Goal: Task Accomplishment & Management: Manage account settings

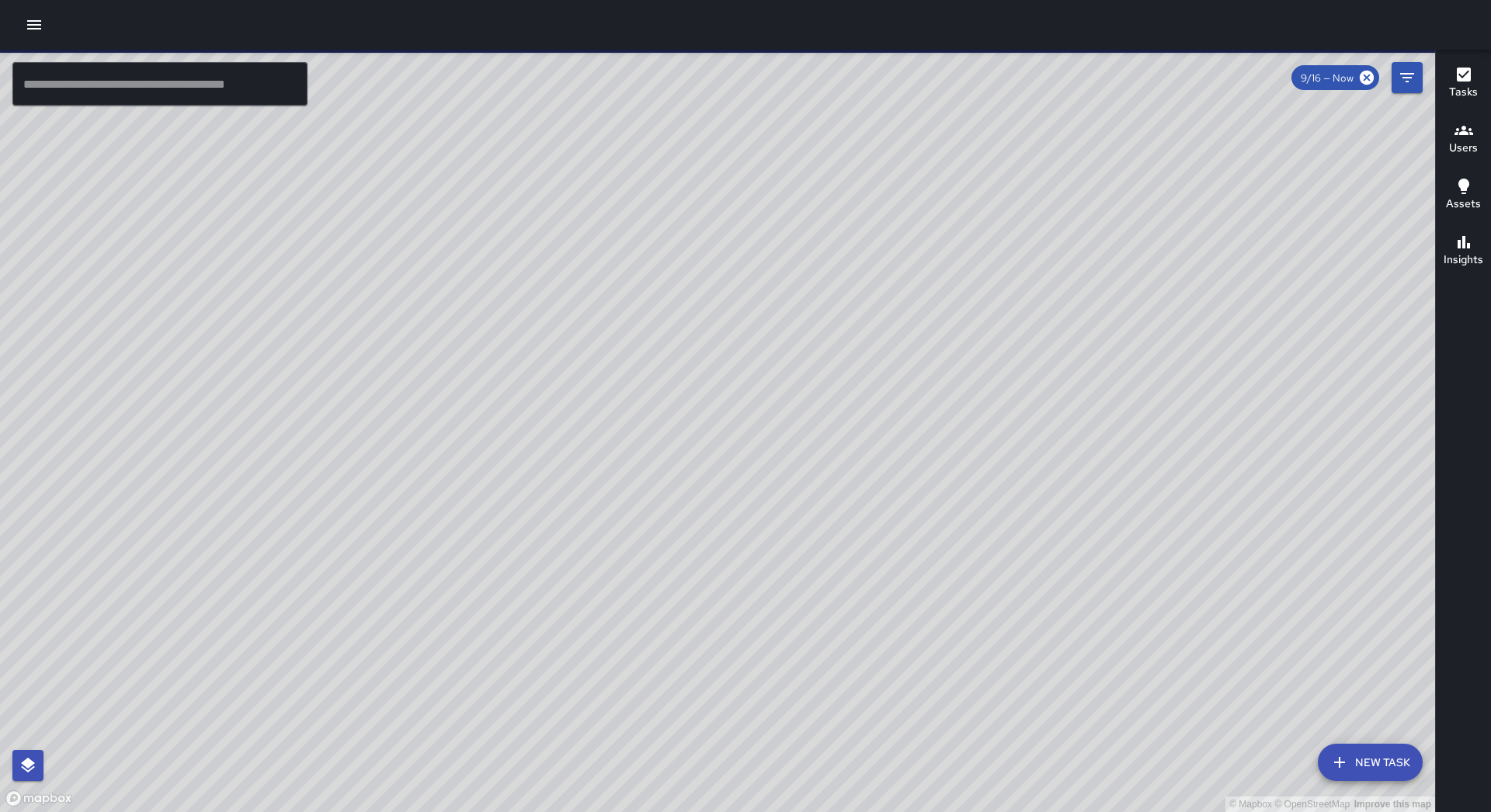
click at [36, 23] on icon "button" at bounding box center [34, 25] width 19 height 19
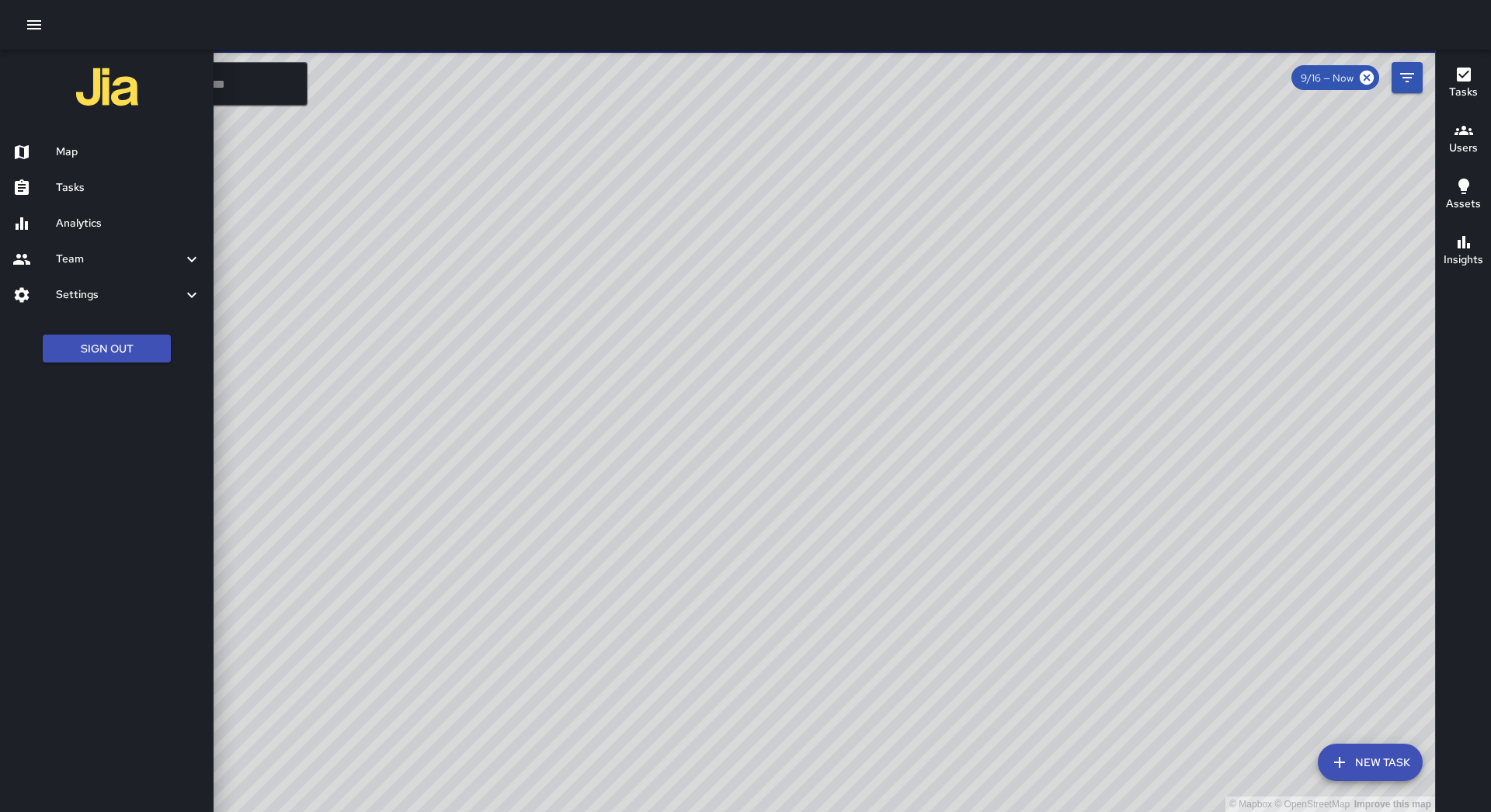
click at [73, 198] on div "Tasks" at bounding box center [107, 188] width 213 height 36
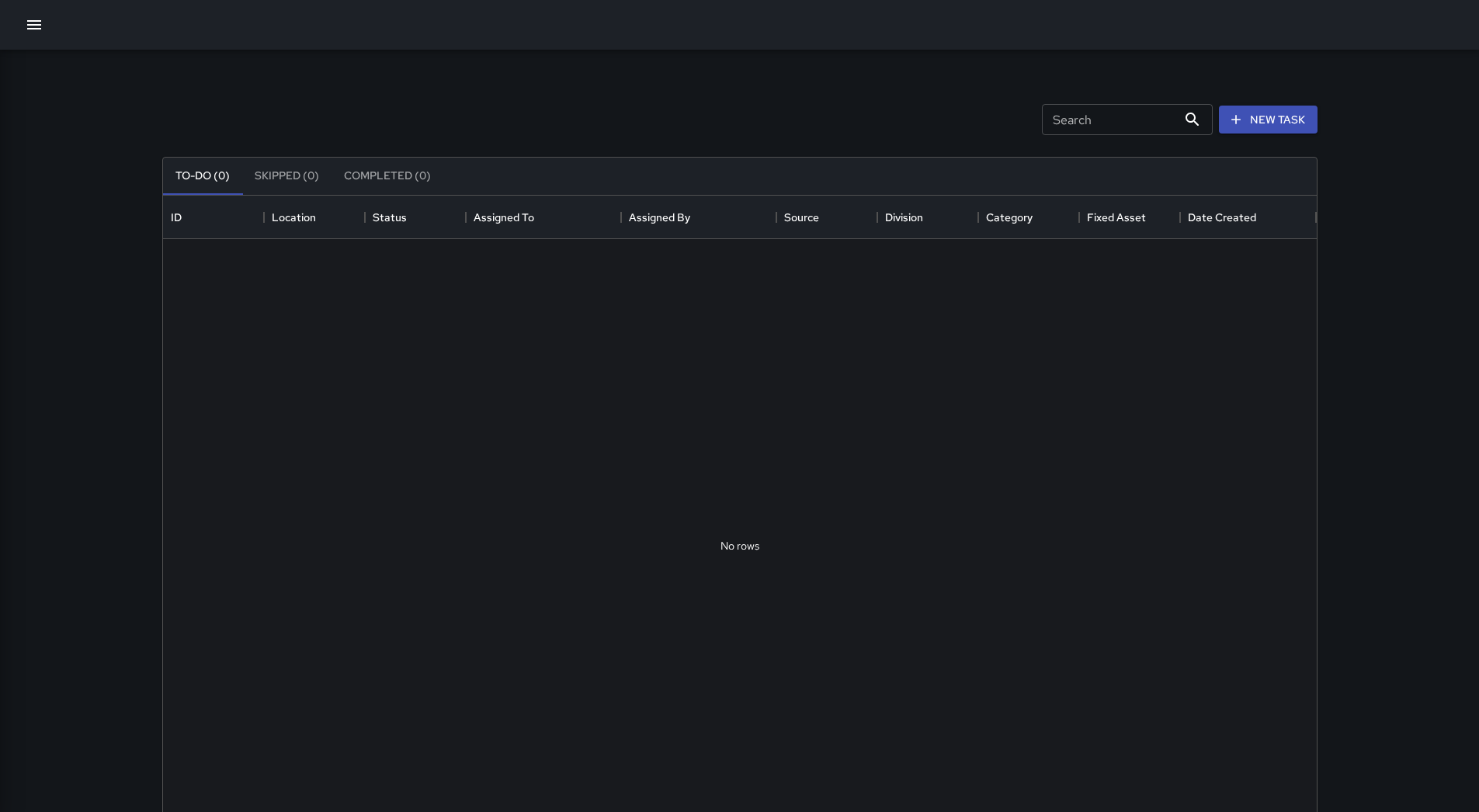
scroll to position [646, 1143]
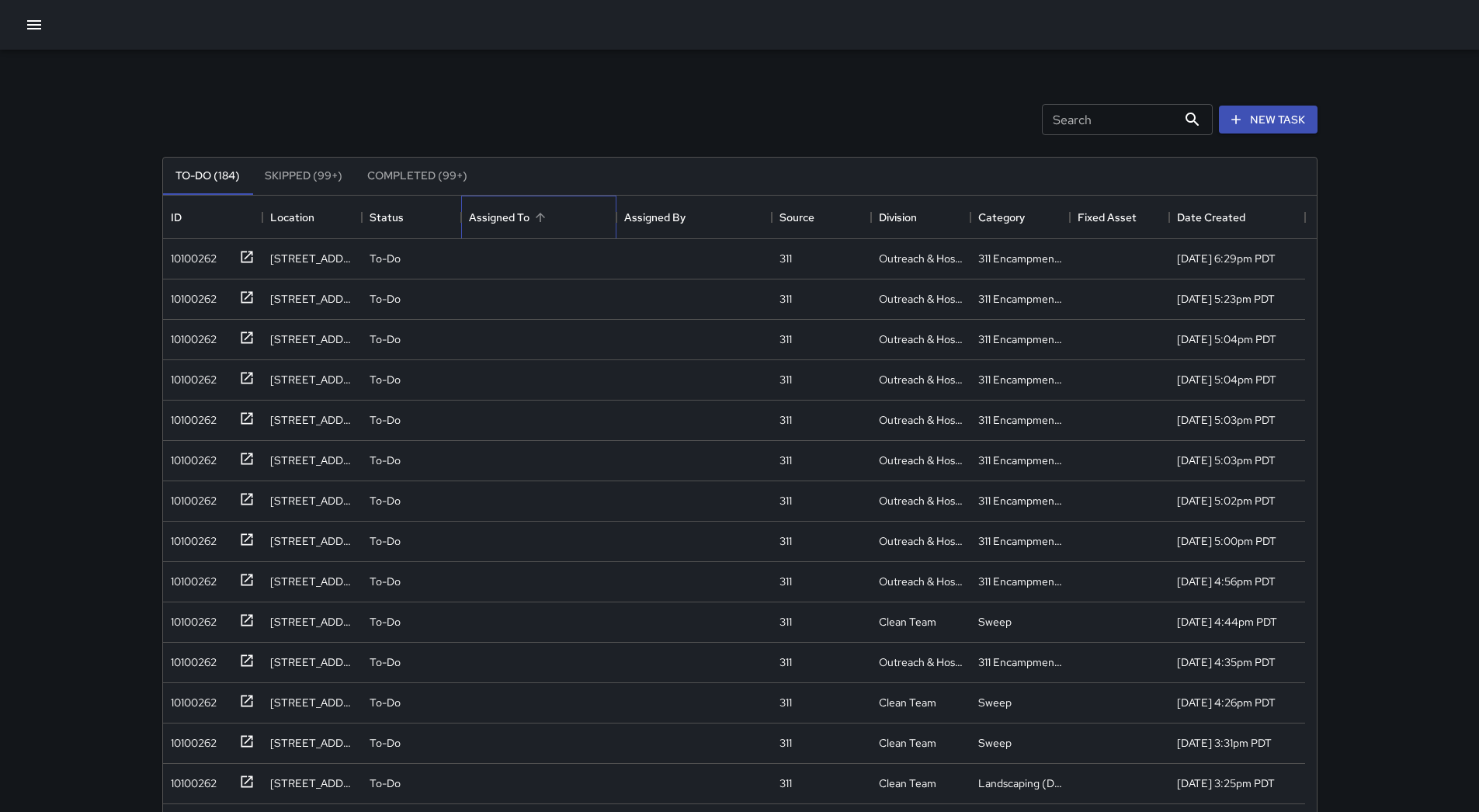
click at [586, 217] on div "Assigned To" at bounding box center [539, 217] width 139 height 44
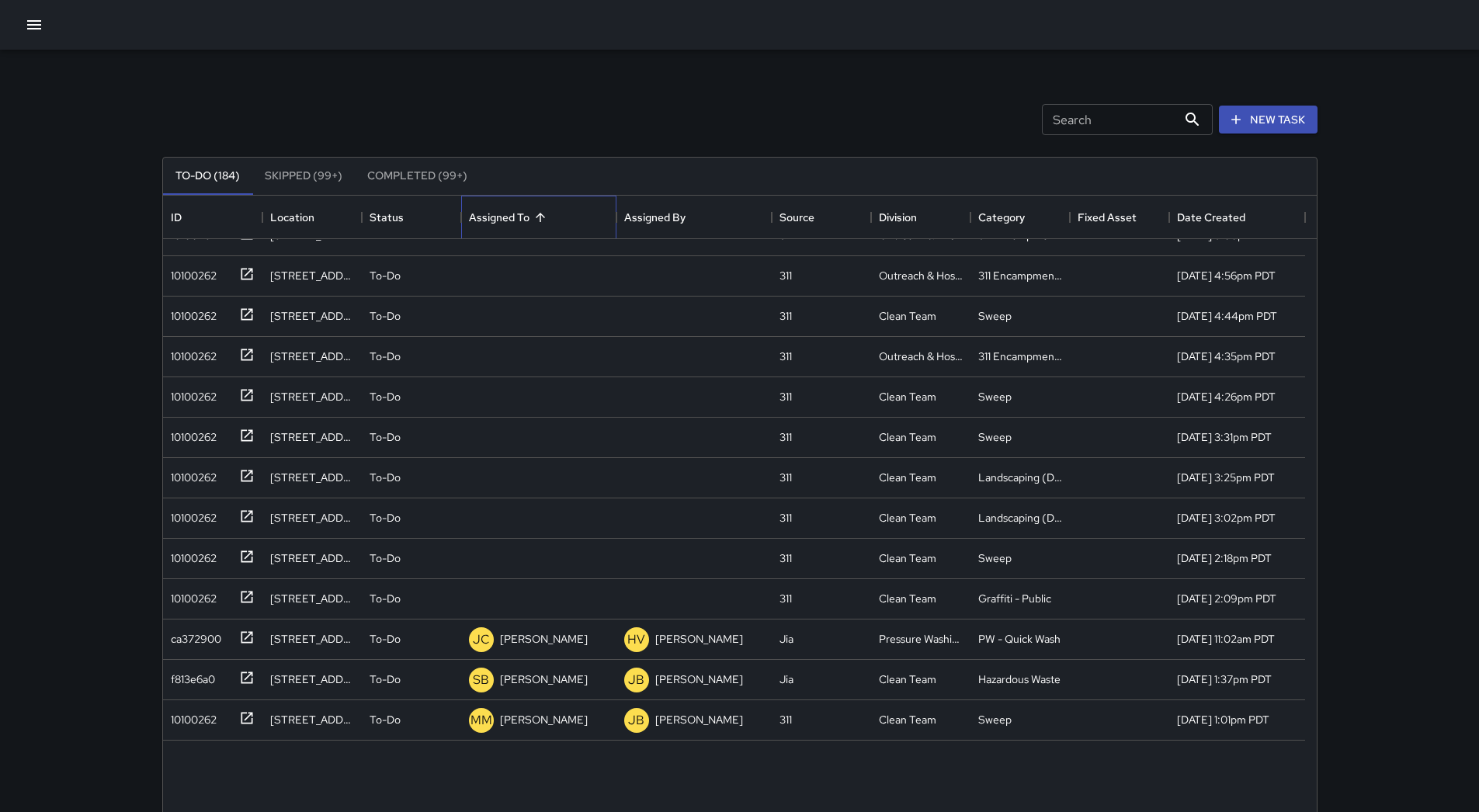
scroll to position [0, 0]
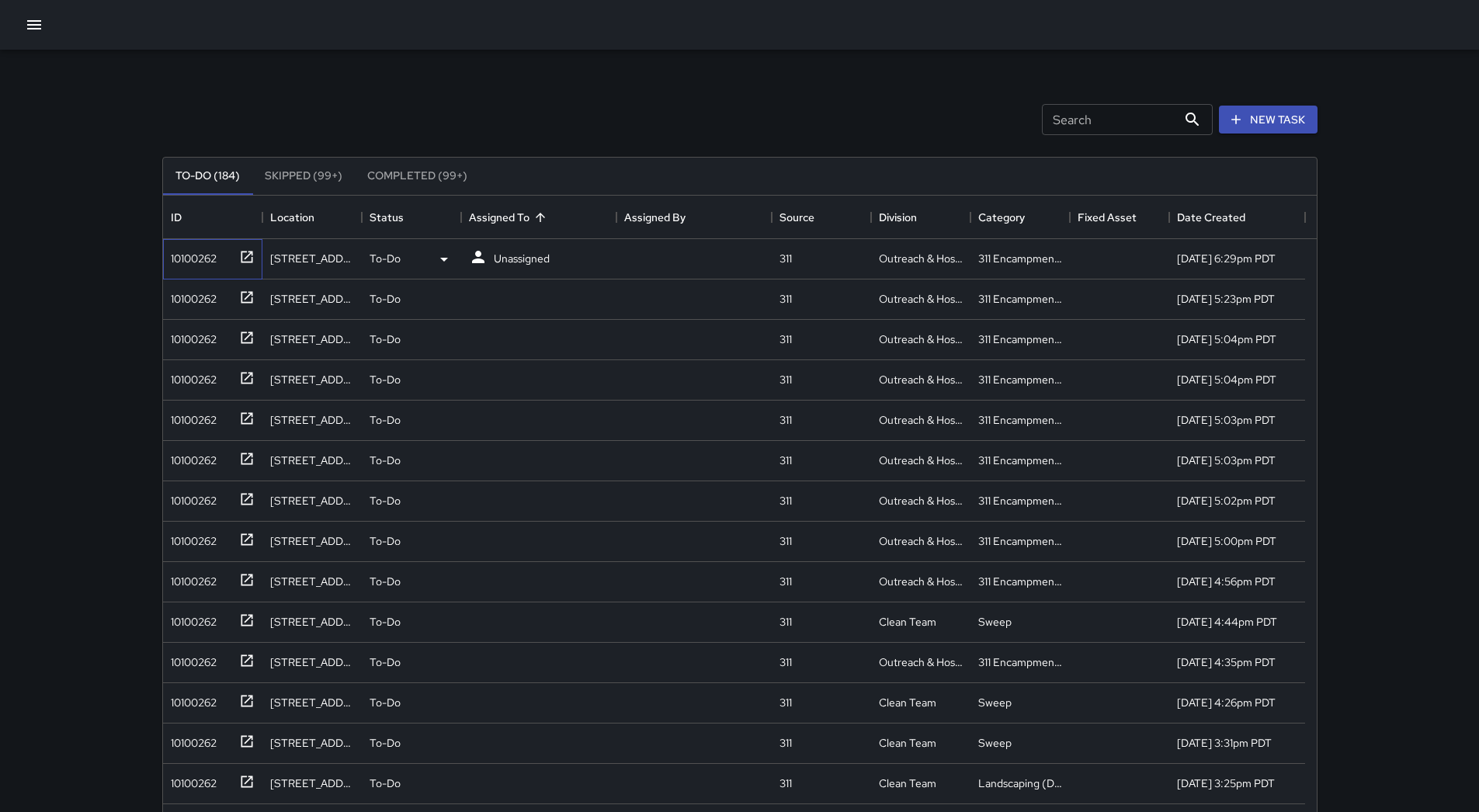
click at [222, 263] on div "10100262" at bounding box center [209, 255] width 90 height 26
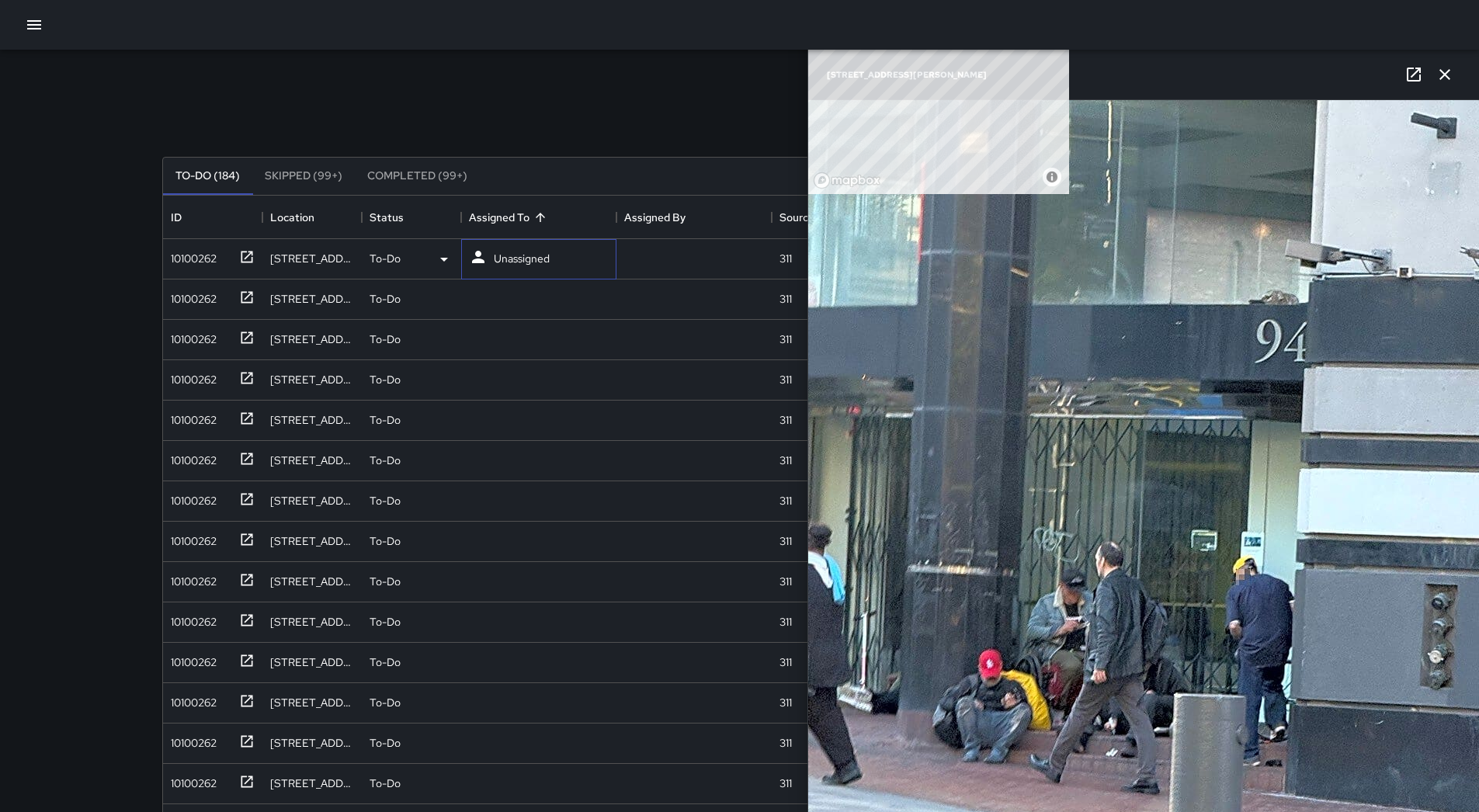
click at [569, 251] on div "Unassigned" at bounding box center [539, 259] width 156 height 40
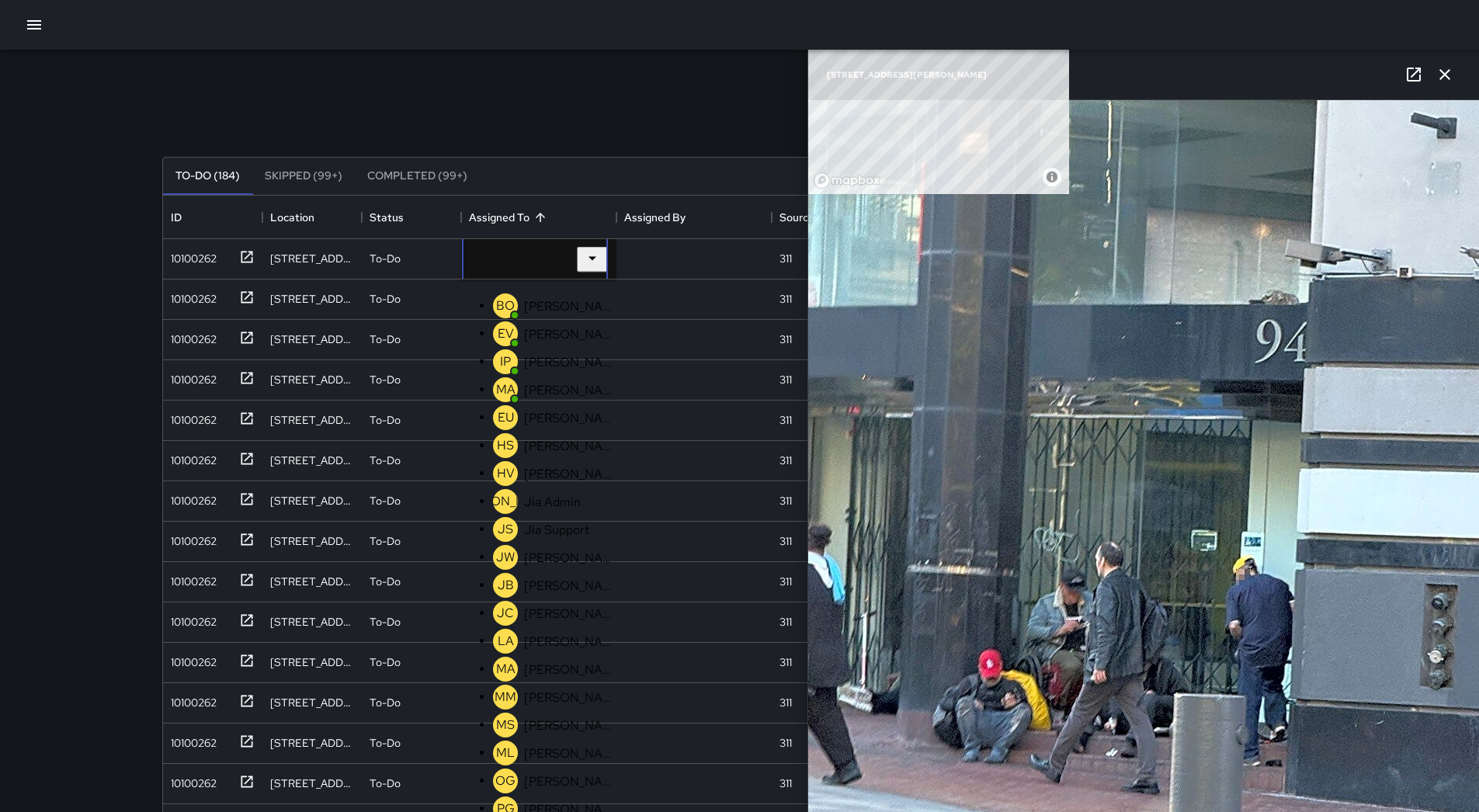
scroll to position [495, 0]
drag, startPoint x: 545, startPoint y: 363, endPoint x: 403, endPoint y: 318, distance: 149.0
click at [545, 745] on p "[PERSON_NAME]" at bounding box center [570, 753] width 91 height 16
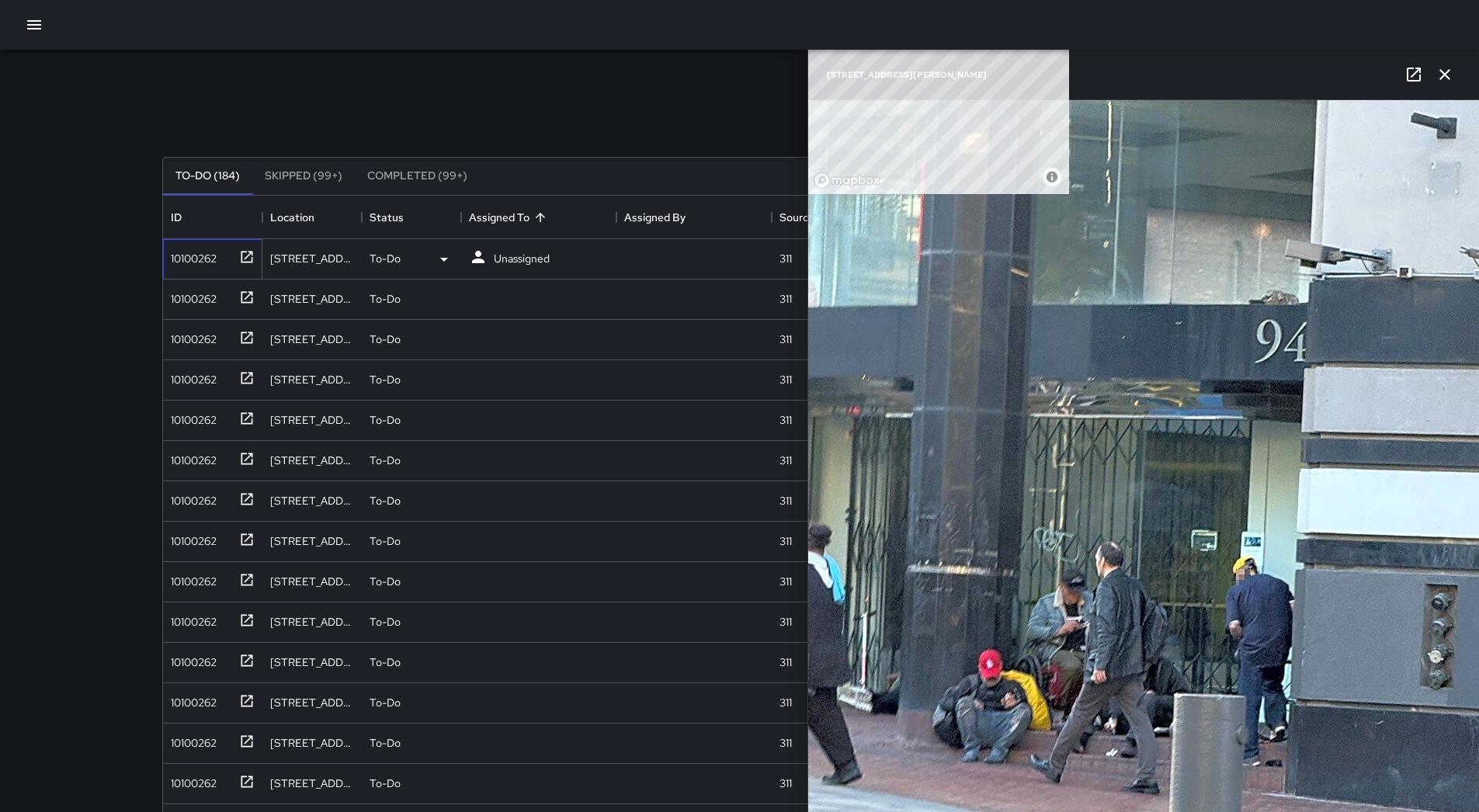
click at [195, 244] on div "10100262" at bounding box center [190, 255] width 52 height 22
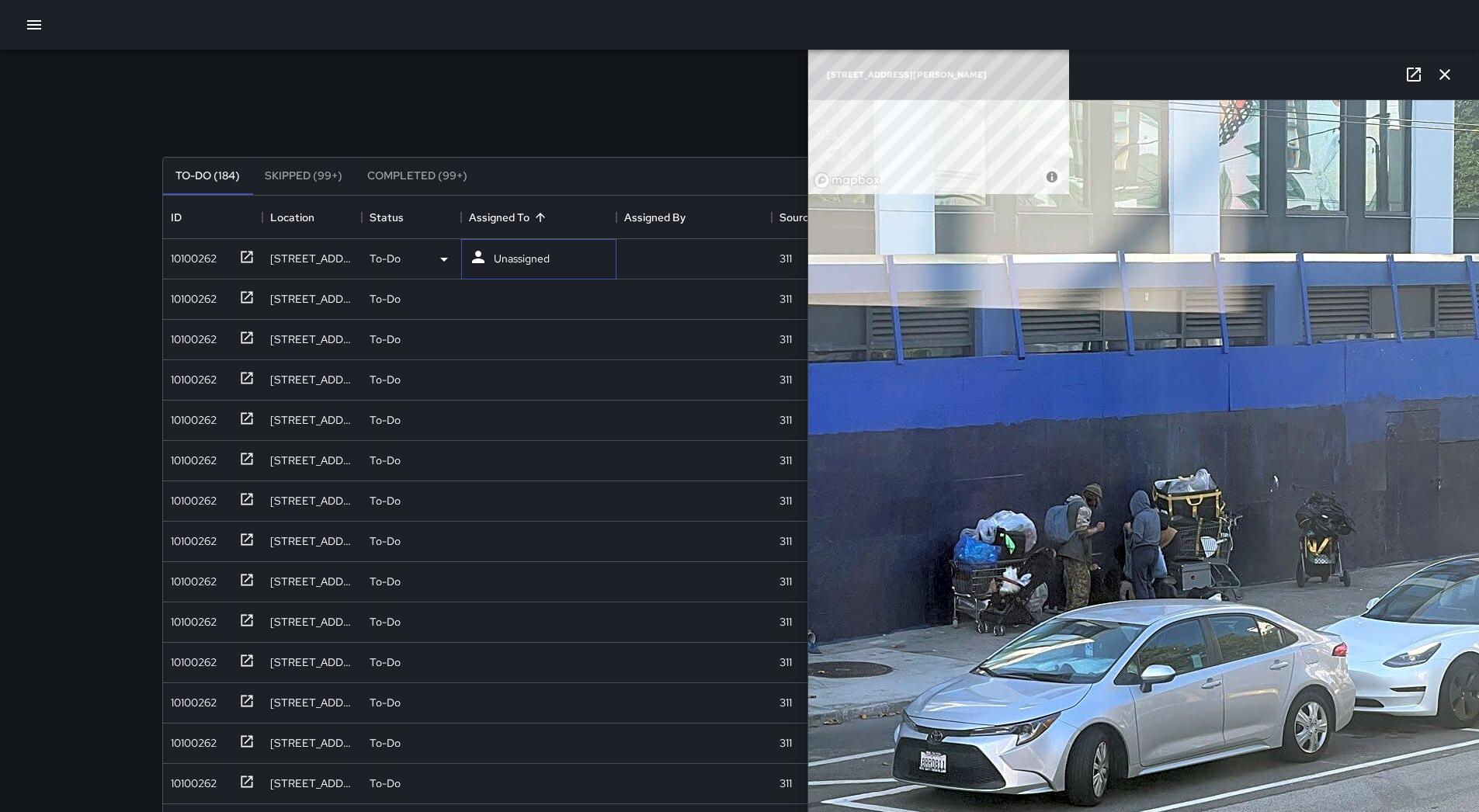
click at [530, 259] on p "Unassigned" at bounding box center [521, 259] width 56 height 15
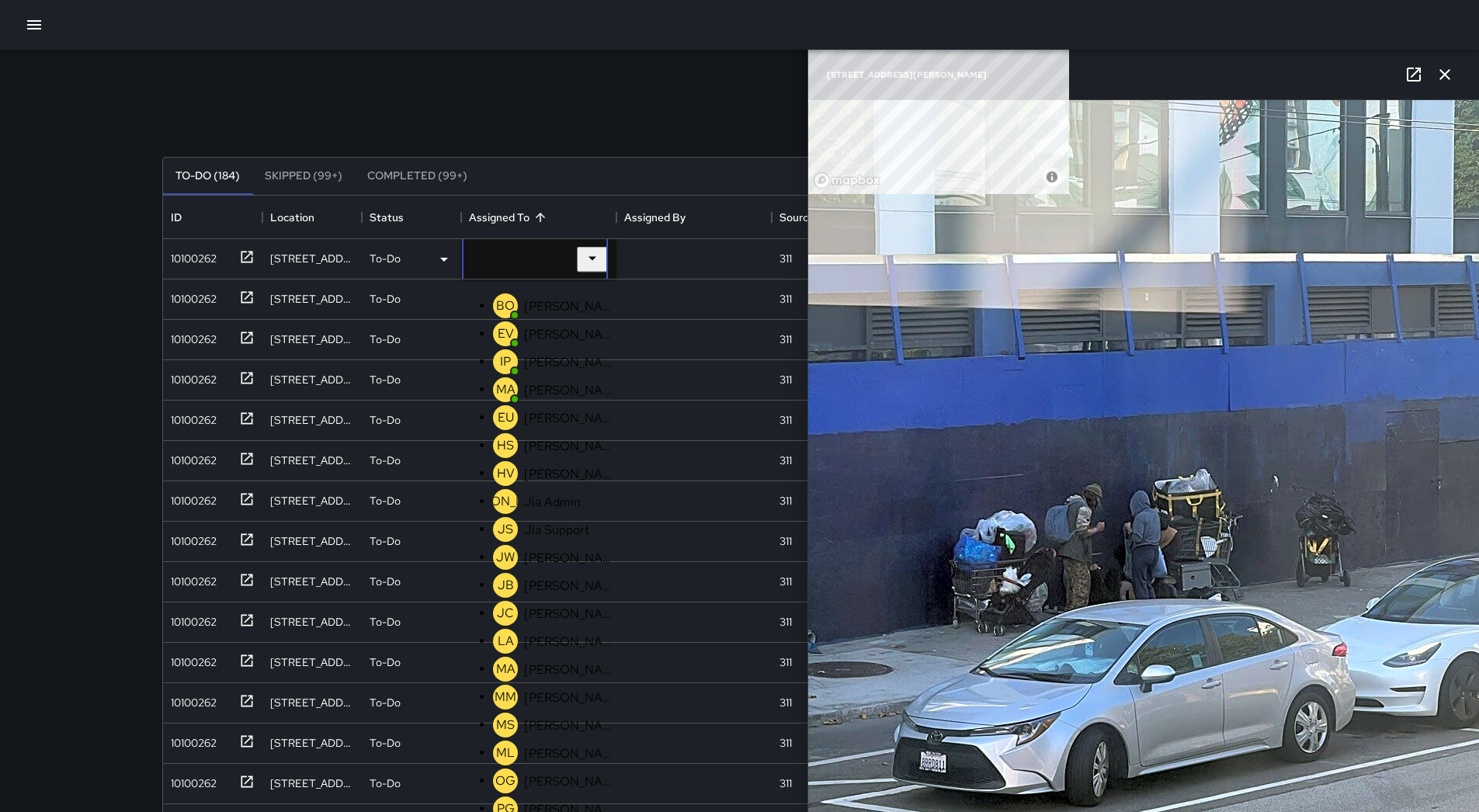
click at [528, 745] on p "[PERSON_NAME]" at bounding box center [570, 753] width 91 height 16
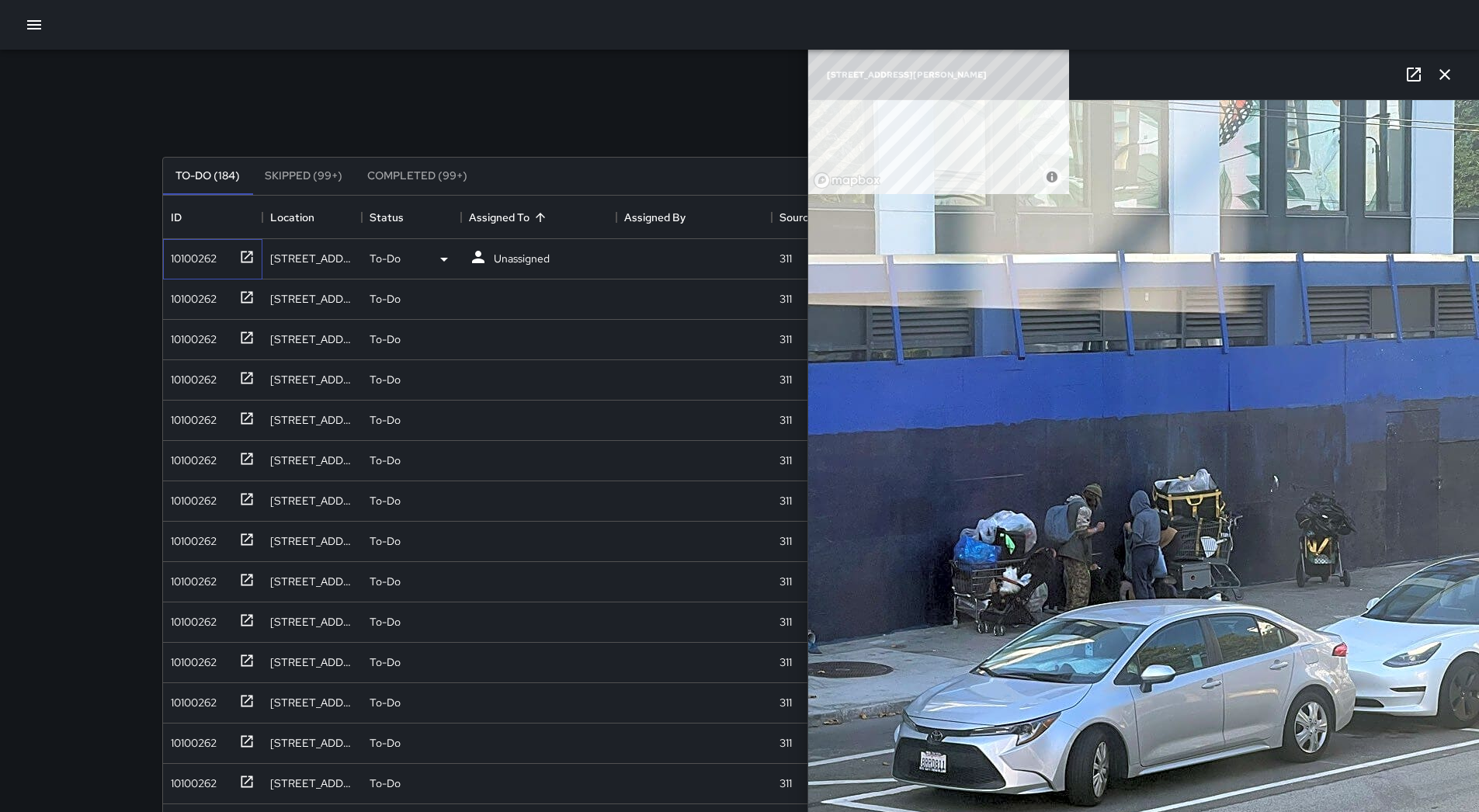
click at [176, 258] on div "10100262" at bounding box center [190, 255] width 52 height 22
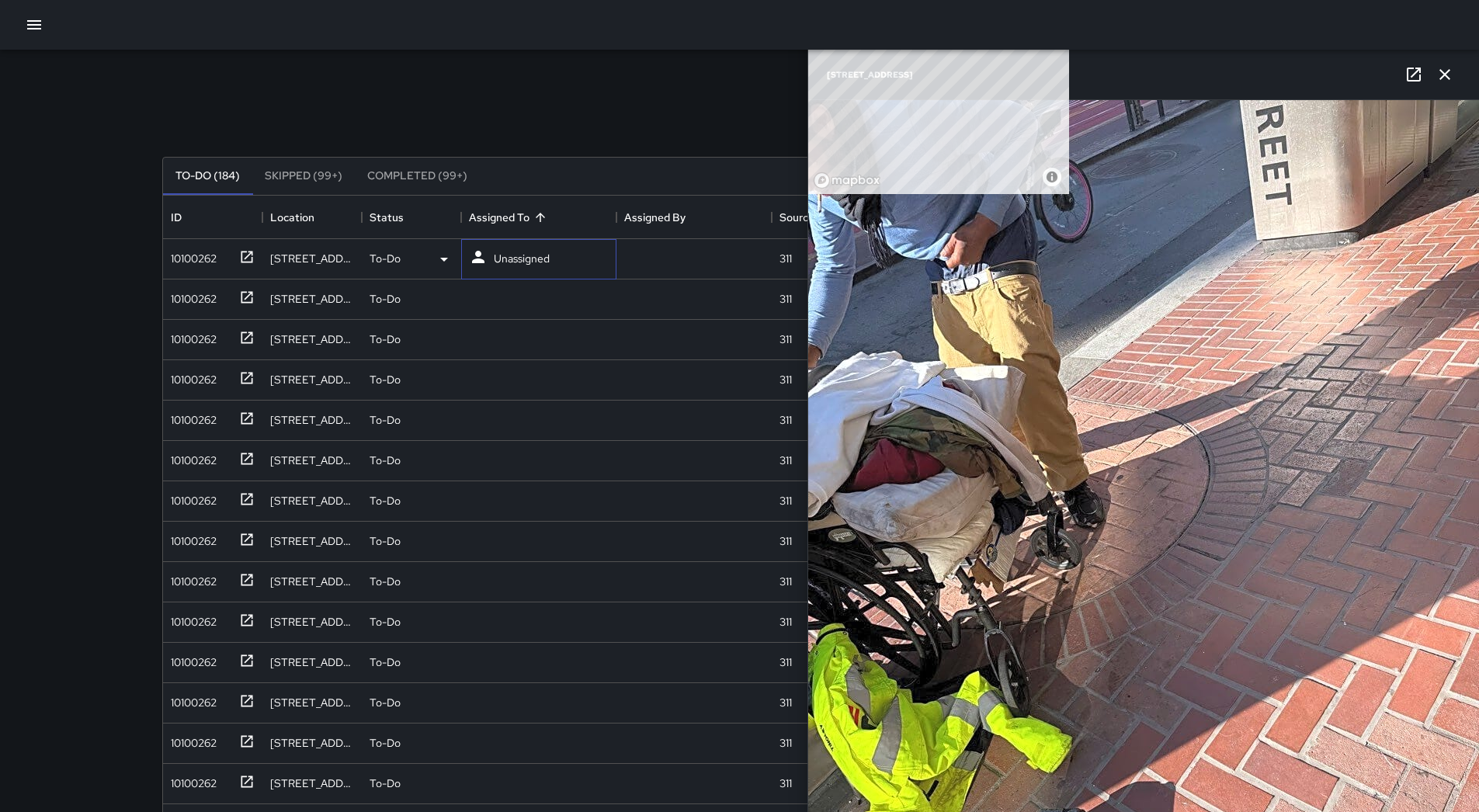
click at [529, 254] on p "Unassigned" at bounding box center [521, 259] width 56 height 15
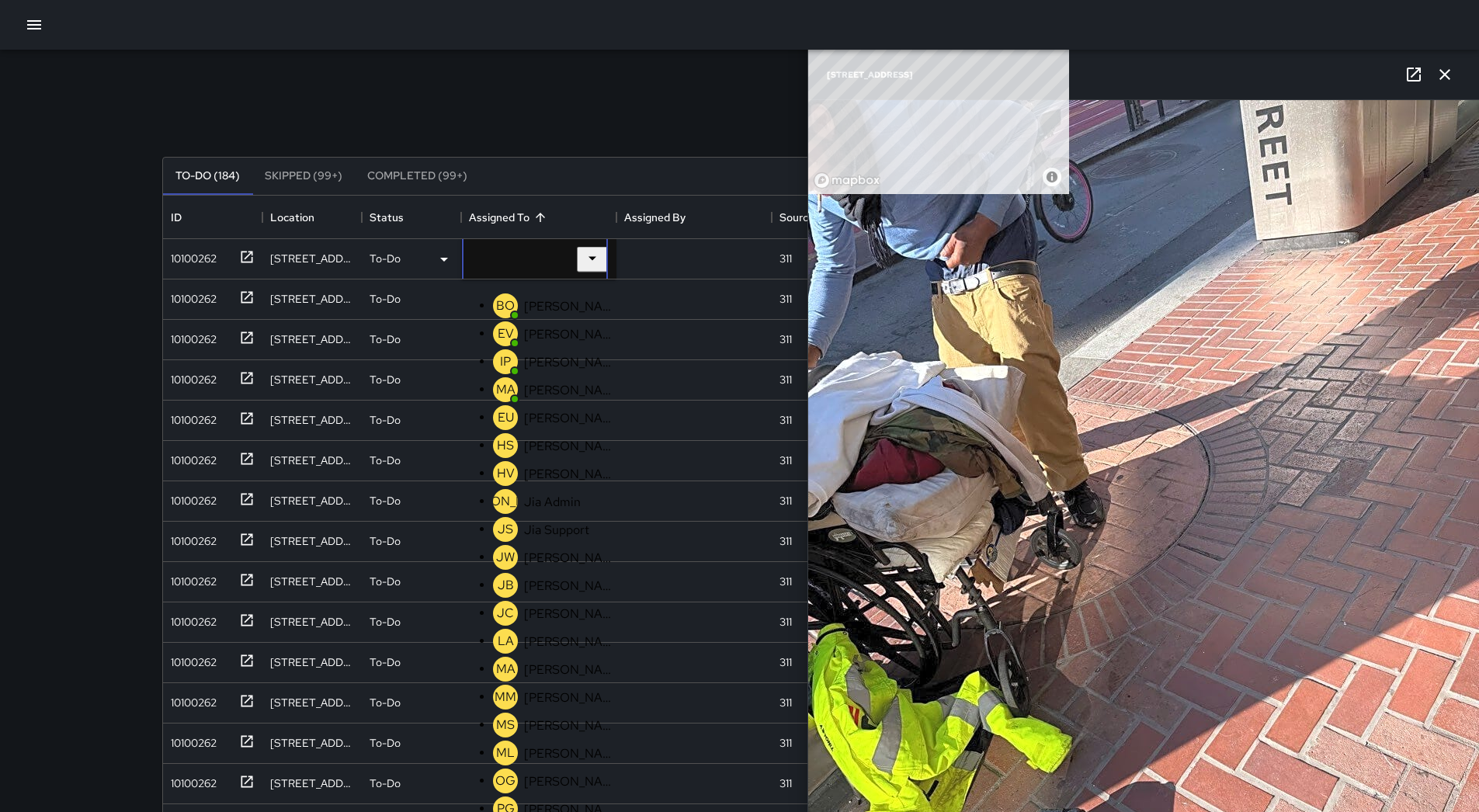
click at [527, 742] on div "[PERSON_NAME]" at bounding box center [570, 754] width 98 height 22
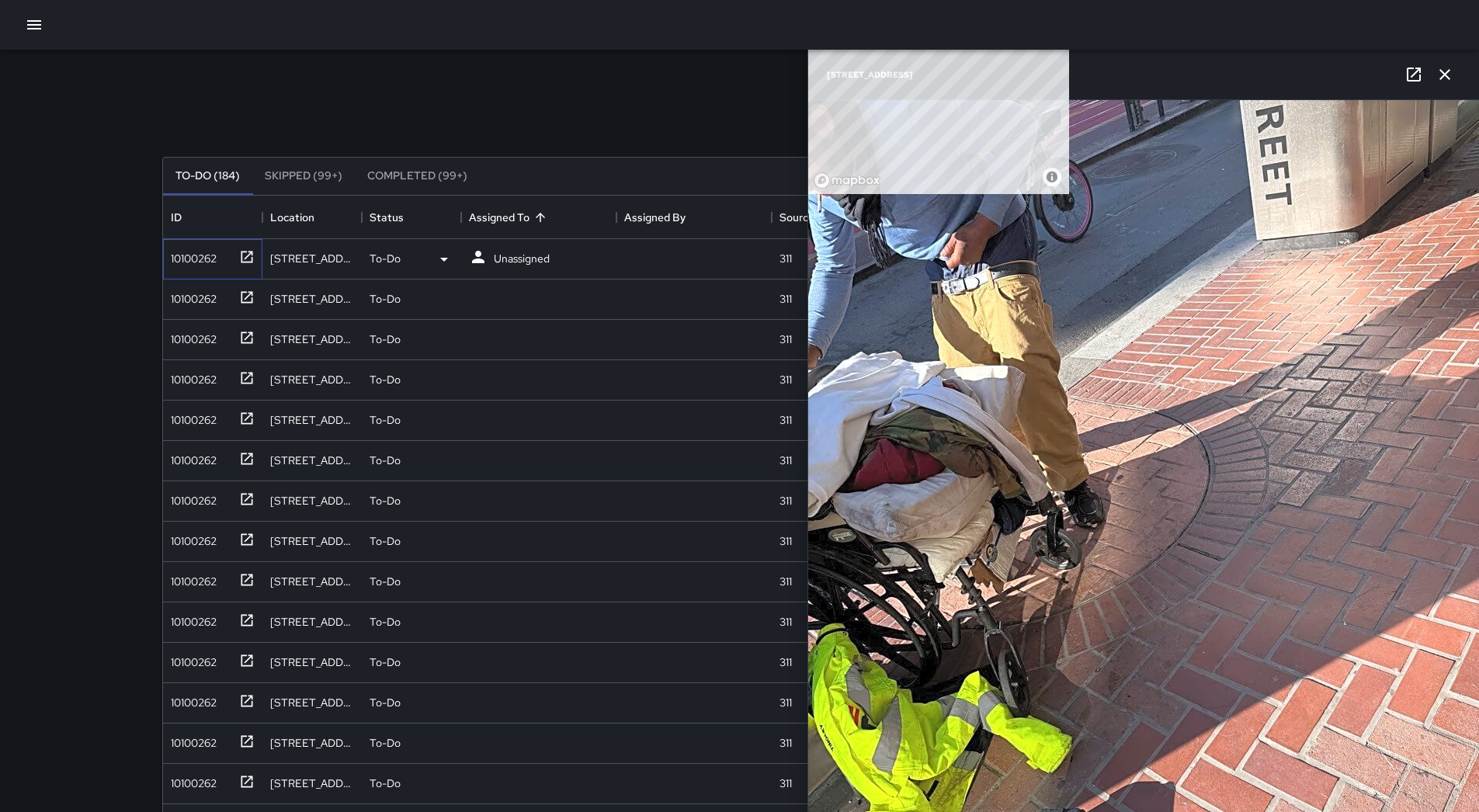
click at [228, 258] on div "10100262" at bounding box center [209, 255] width 90 height 26
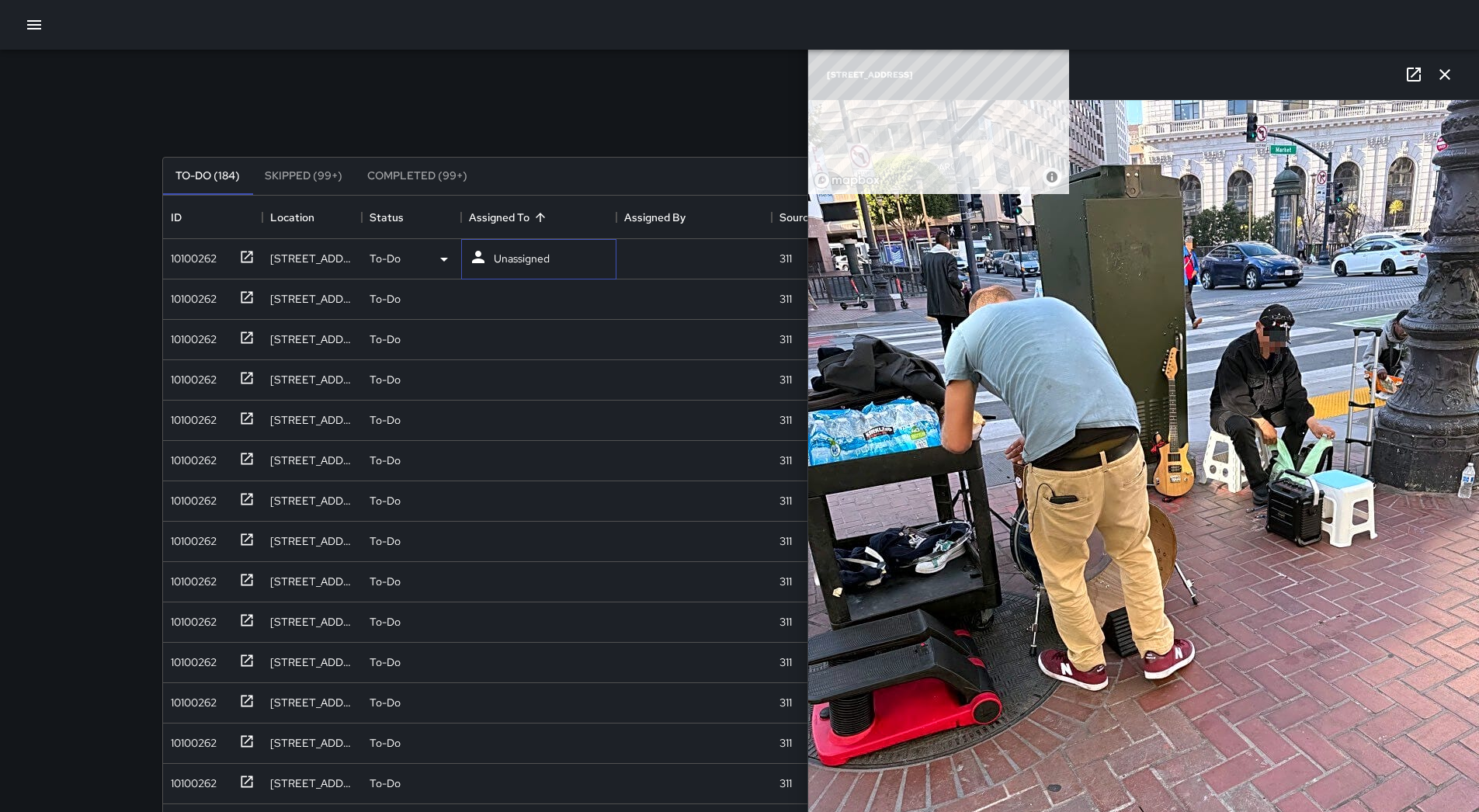
click at [523, 244] on div "Unassigned" at bounding box center [509, 258] width 87 height 28
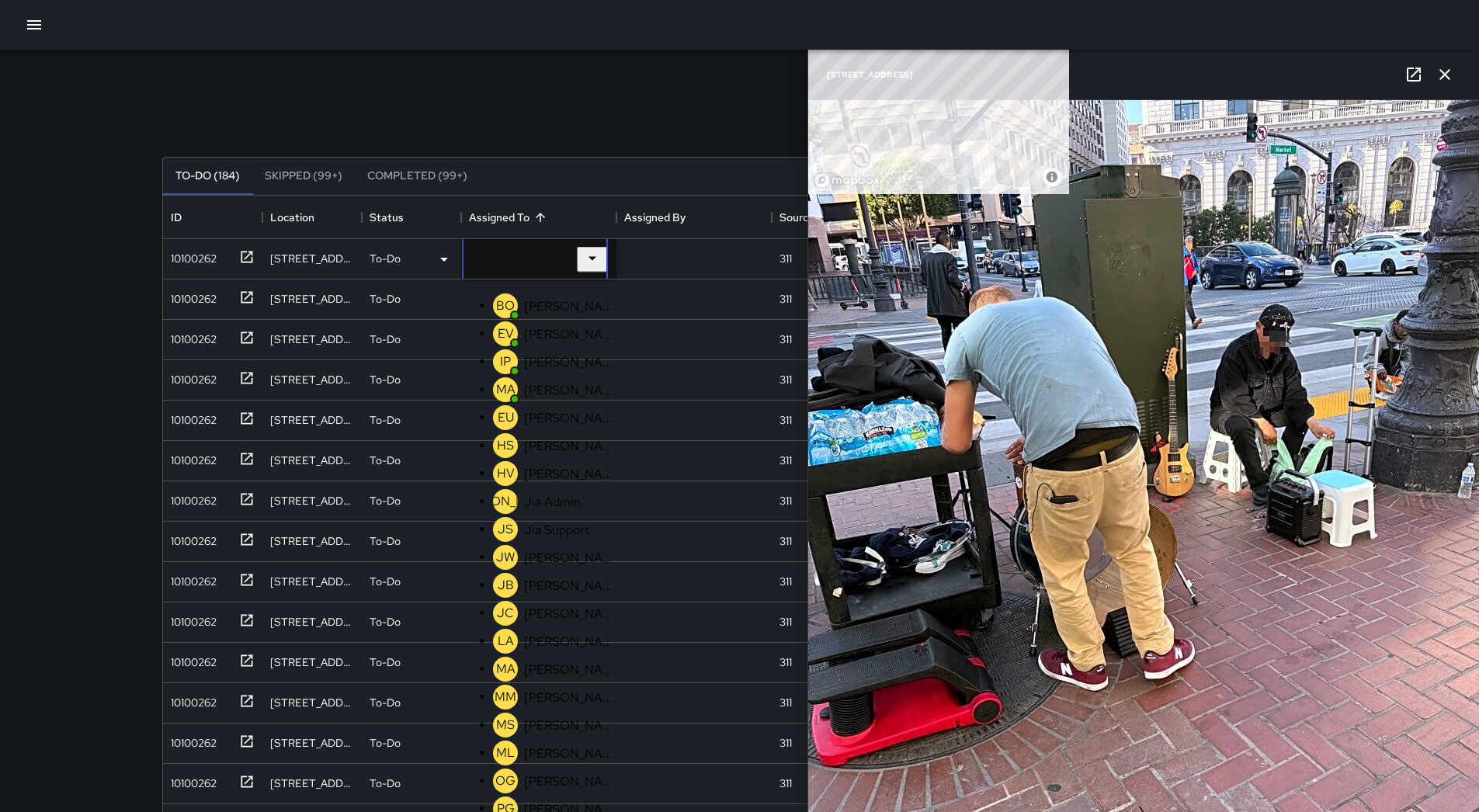
click at [549, 745] on p "[PERSON_NAME]" at bounding box center [570, 753] width 91 height 16
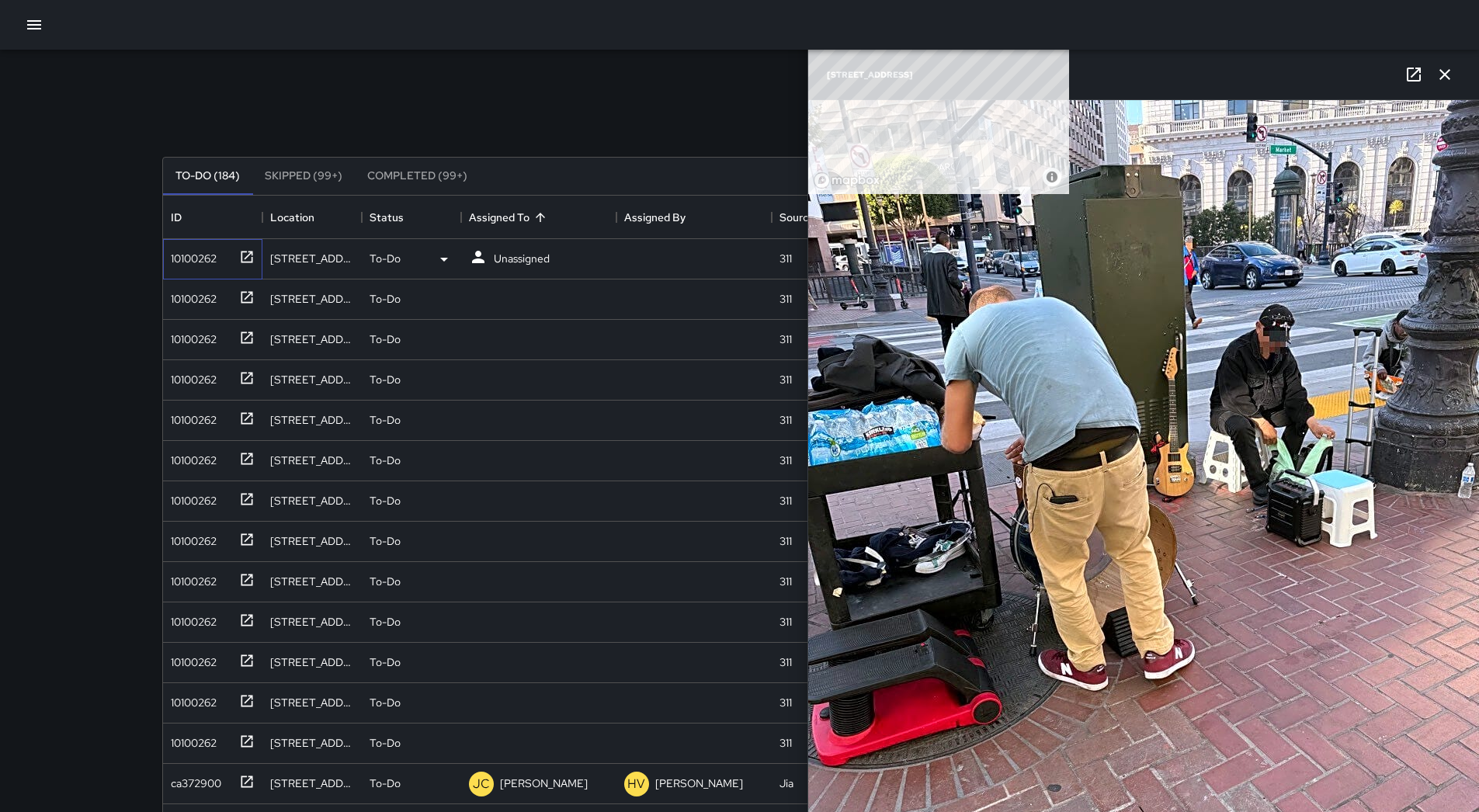
click at [219, 243] on div "10100262" at bounding box center [209, 255] width 90 height 26
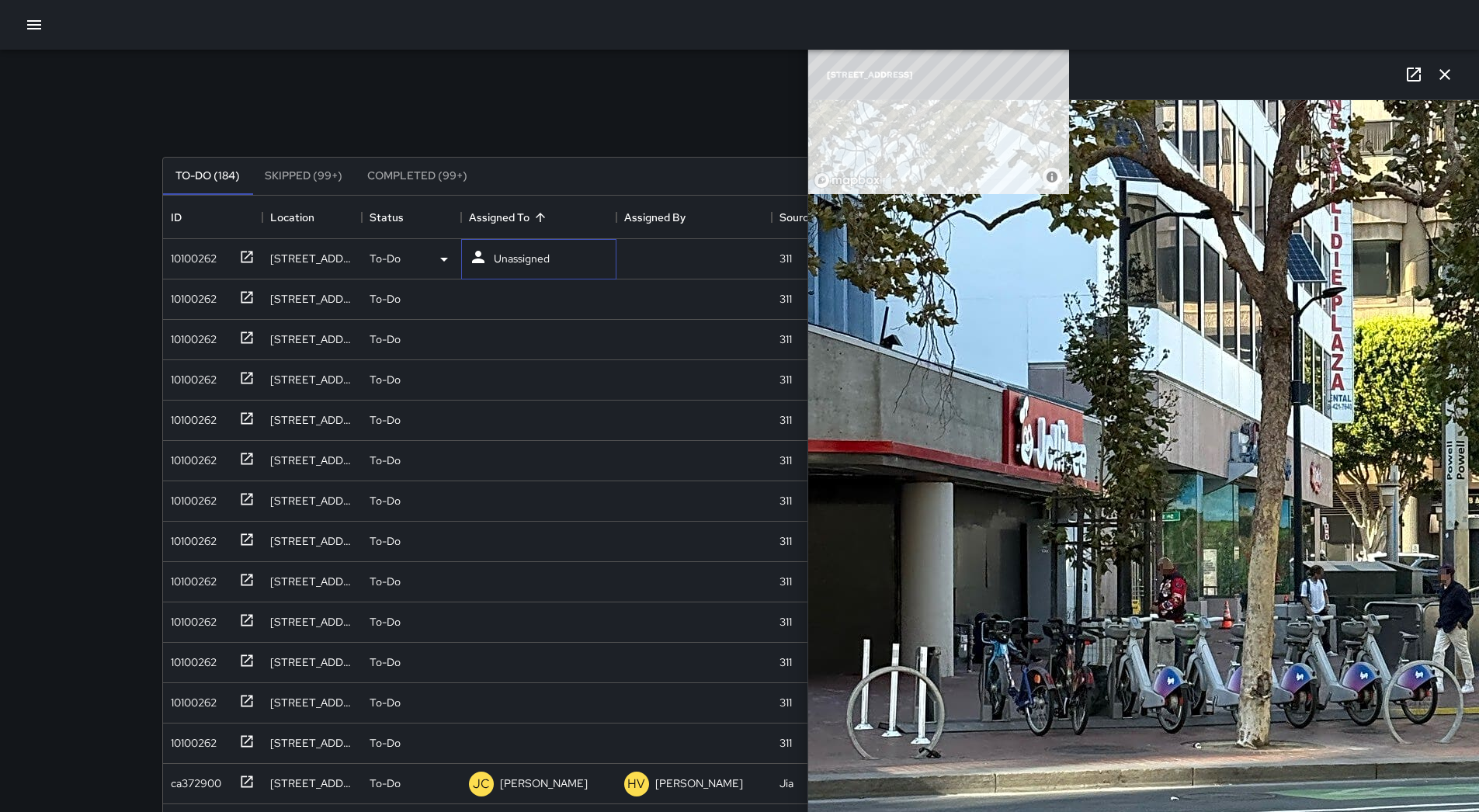
click at [545, 263] on p "Unassigned" at bounding box center [521, 259] width 56 height 15
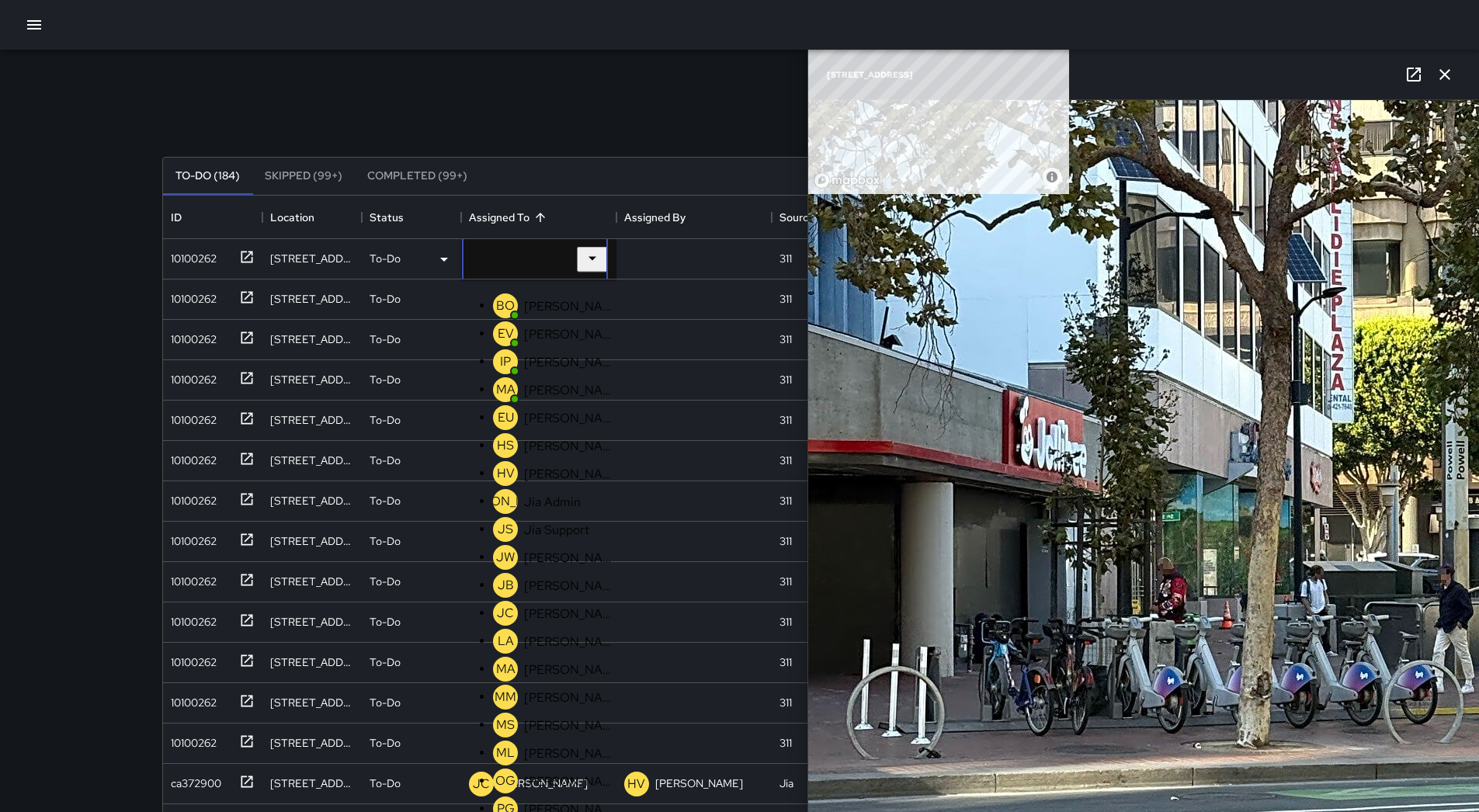
click at [540, 745] on p "[PERSON_NAME]" at bounding box center [570, 753] width 91 height 16
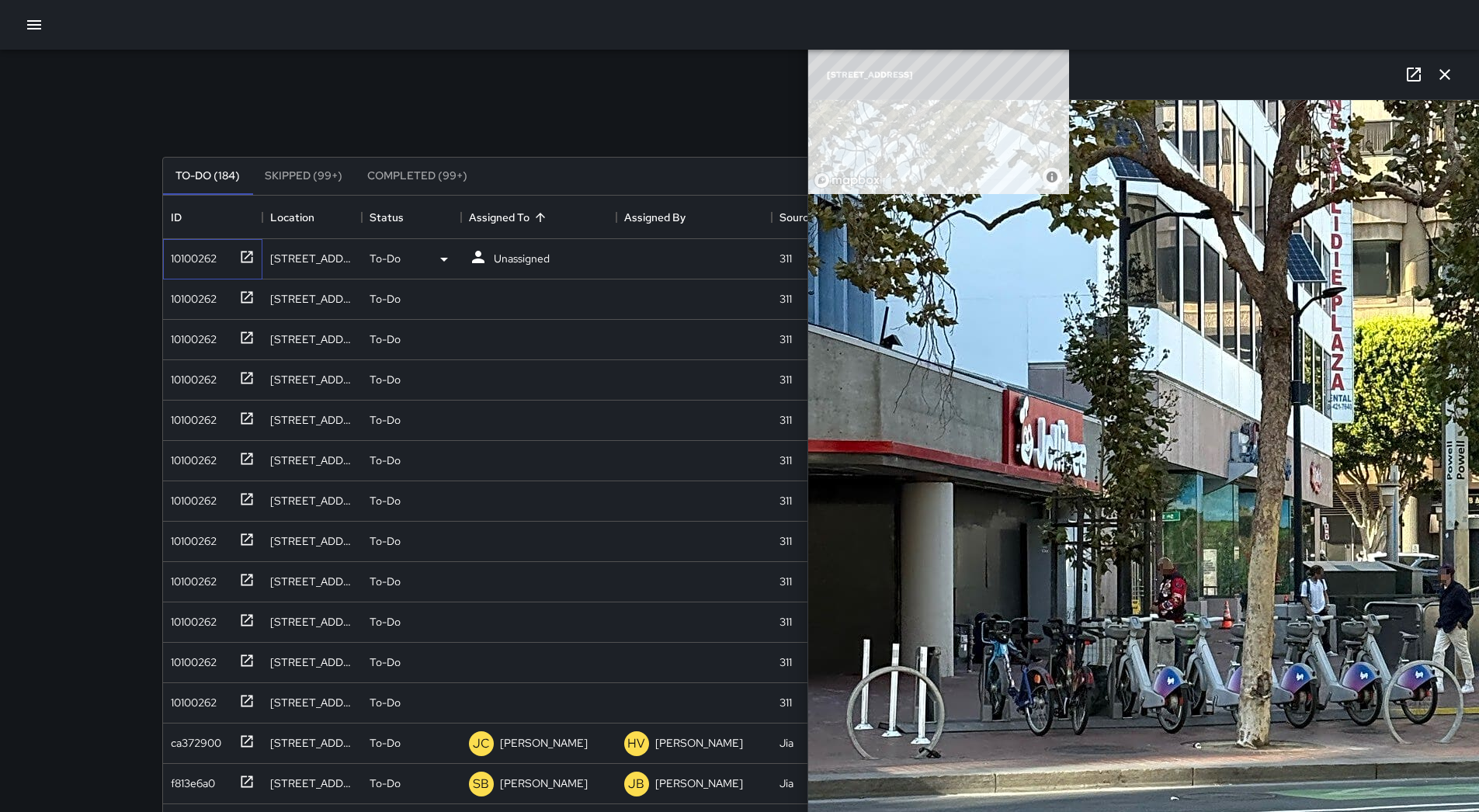
click at [197, 264] on div "10100262" at bounding box center [190, 255] width 52 height 22
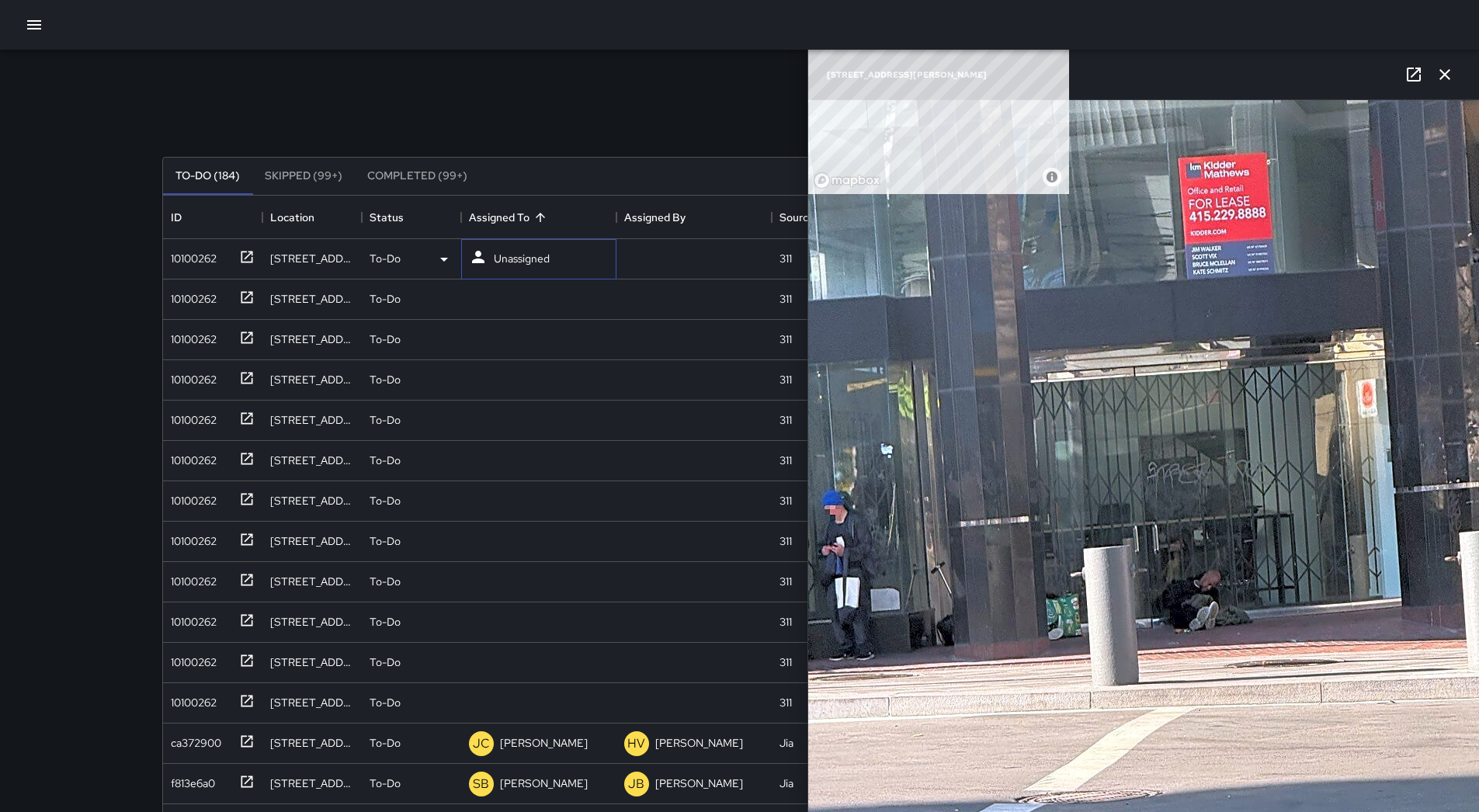
click at [515, 264] on p "Unassigned" at bounding box center [521, 259] width 56 height 15
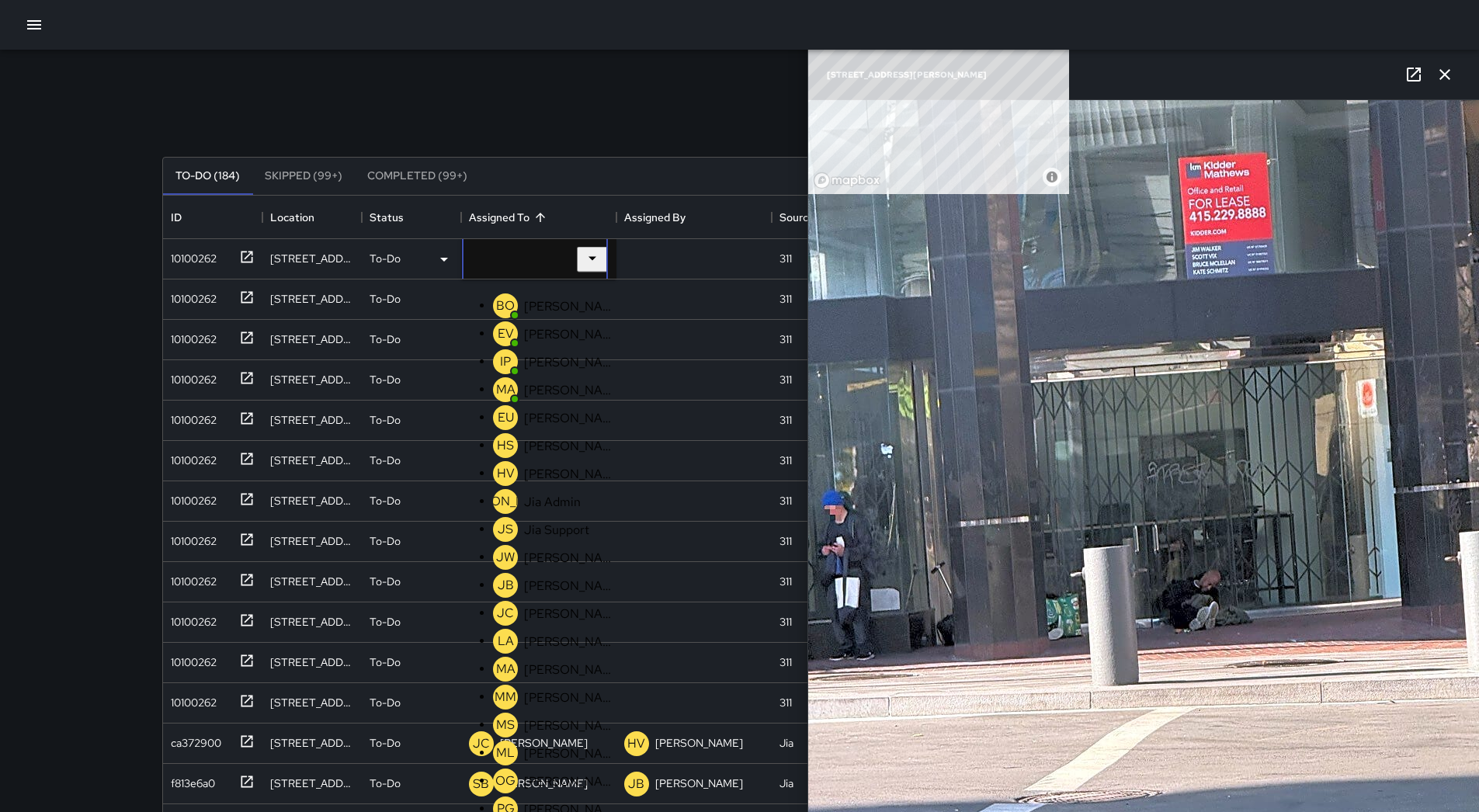
click at [546, 745] on p "[PERSON_NAME]" at bounding box center [570, 753] width 91 height 16
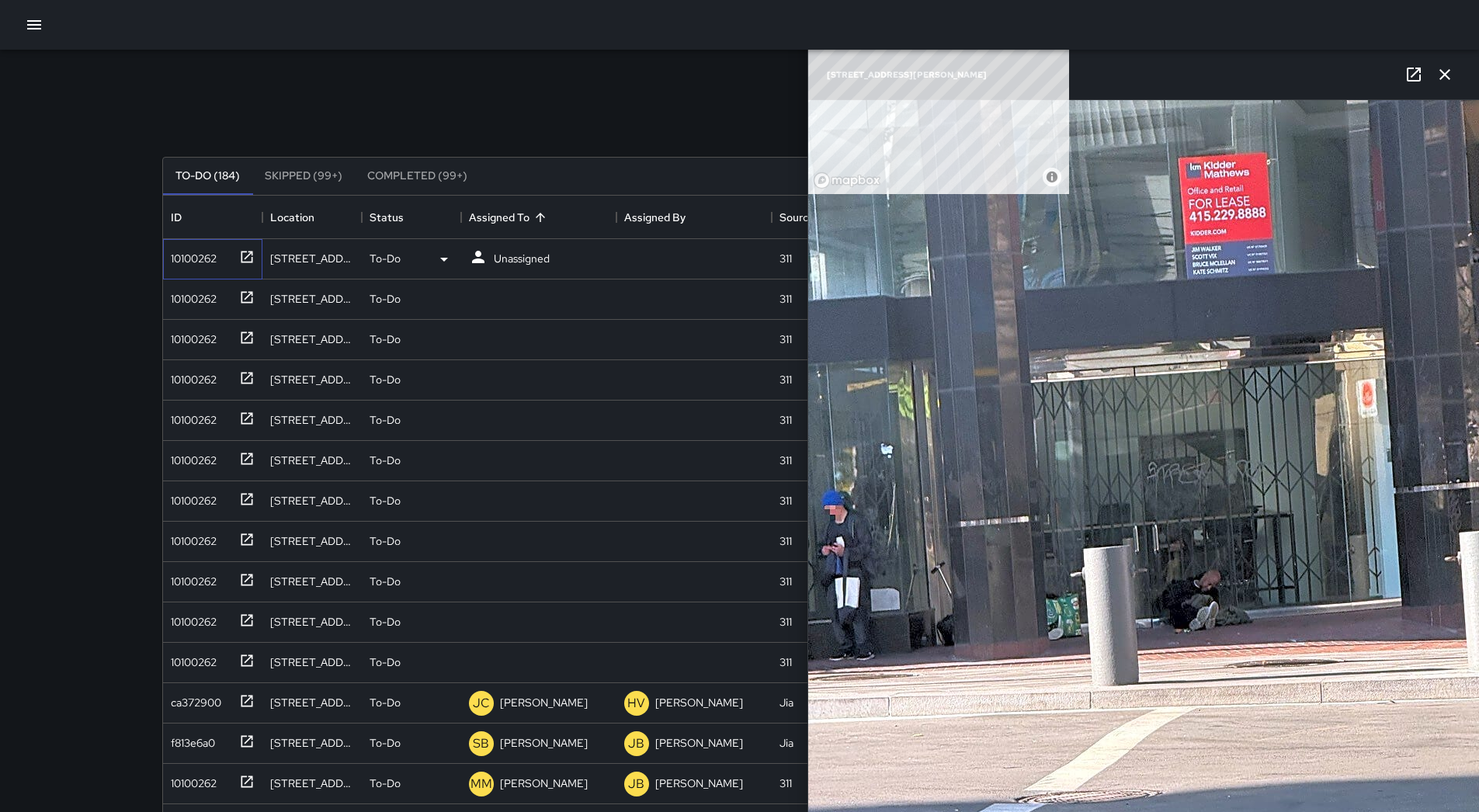
click at [192, 274] on div "10100262" at bounding box center [213, 259] width 100 height 40
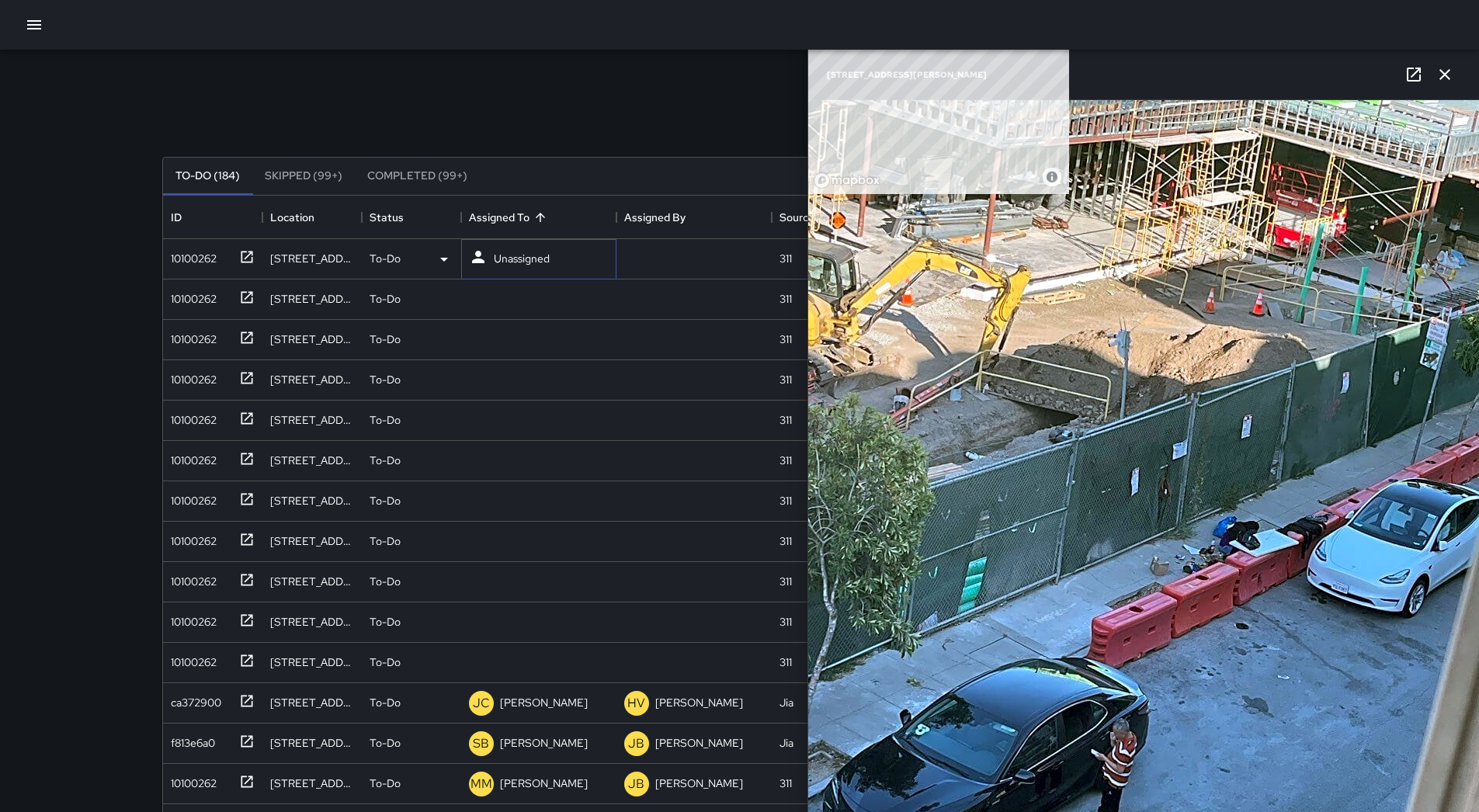
click at [553, 266] on div "Unassigned" at bounding box center [521, 258] width 62 height 22
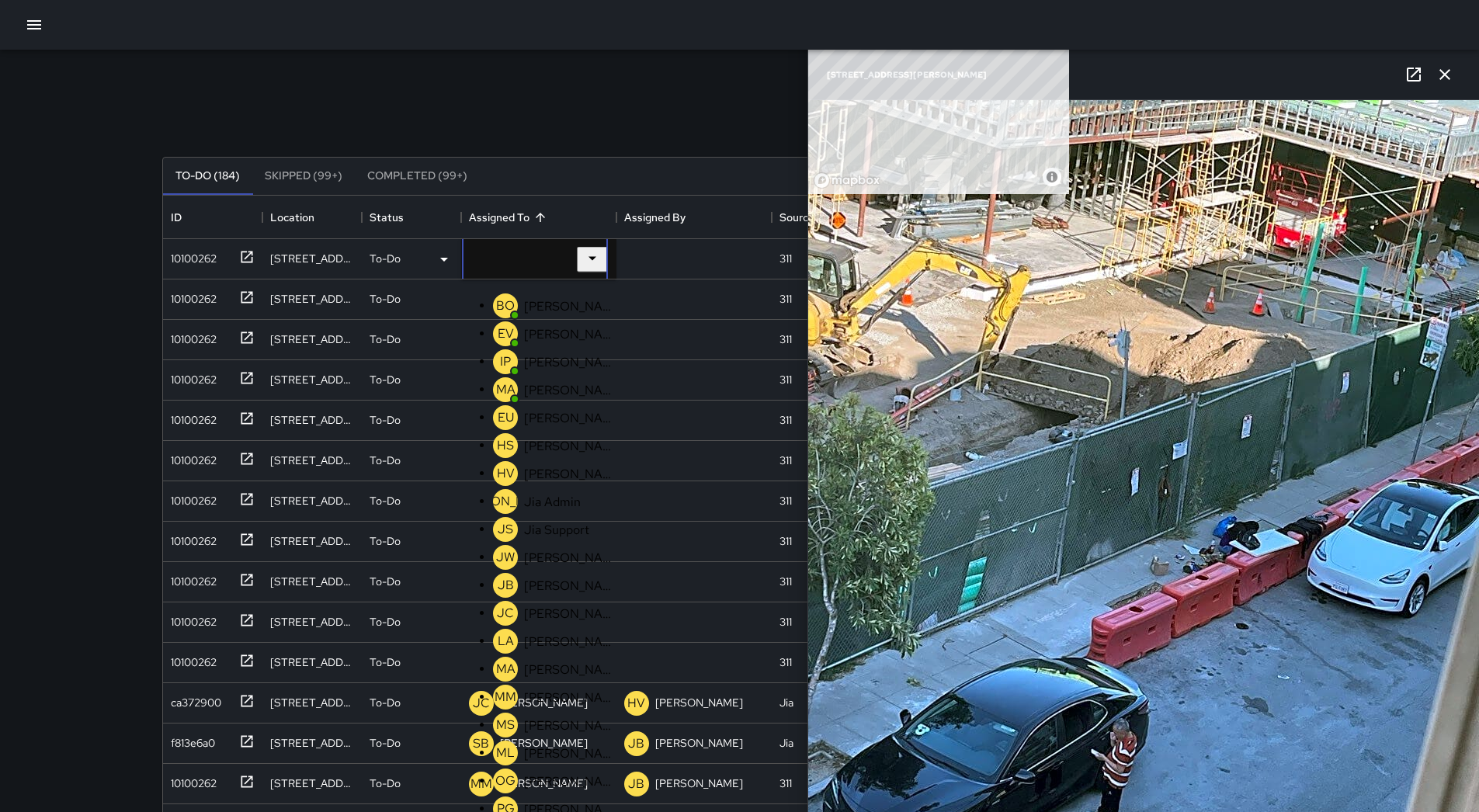
click at [541, 745] on p "[PERSON_NAME]" at bounding box center [570, 753] width 91 height 16
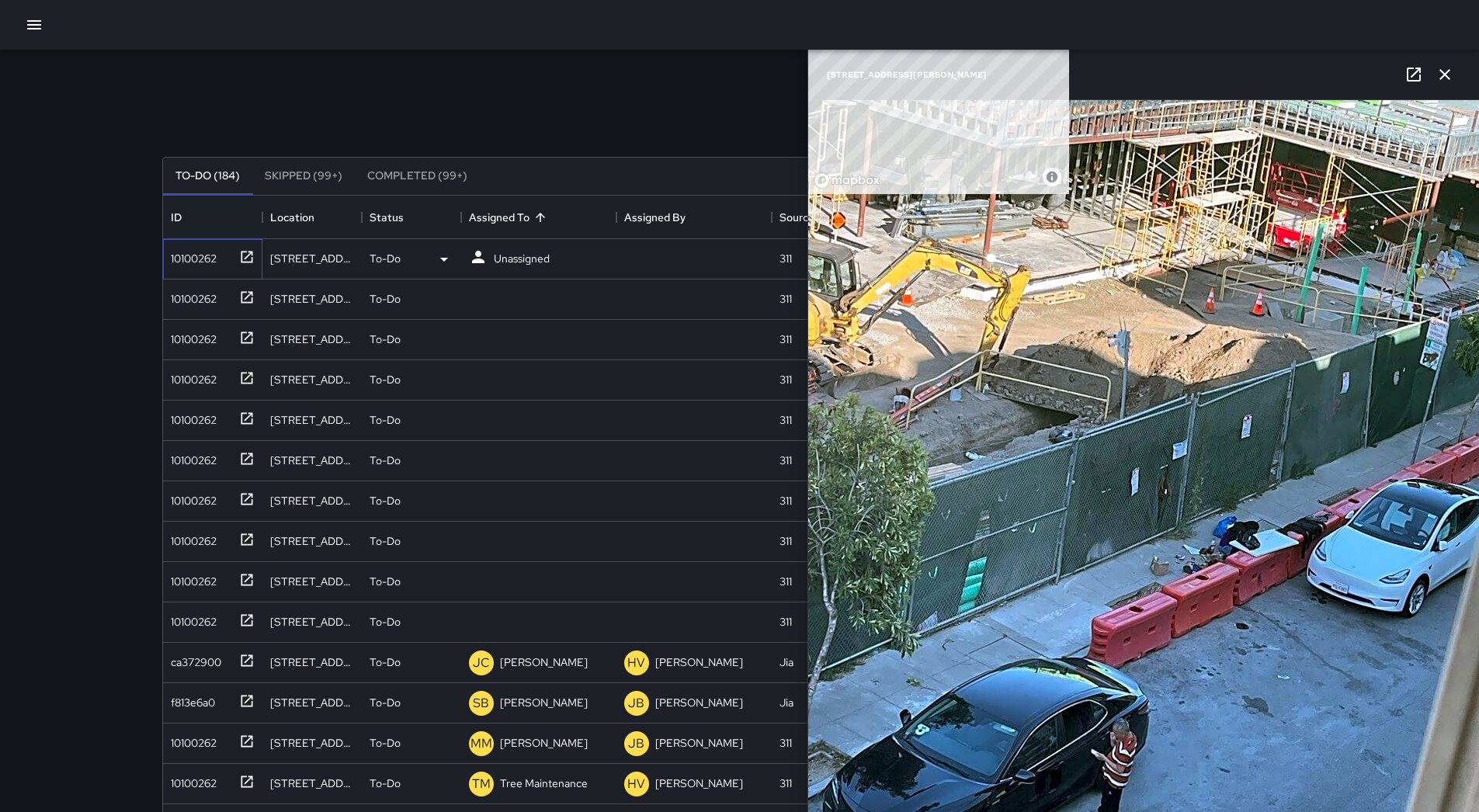
click at [186, 267] on div "10100262" at bounding box center [209, 255] width 90 height 26
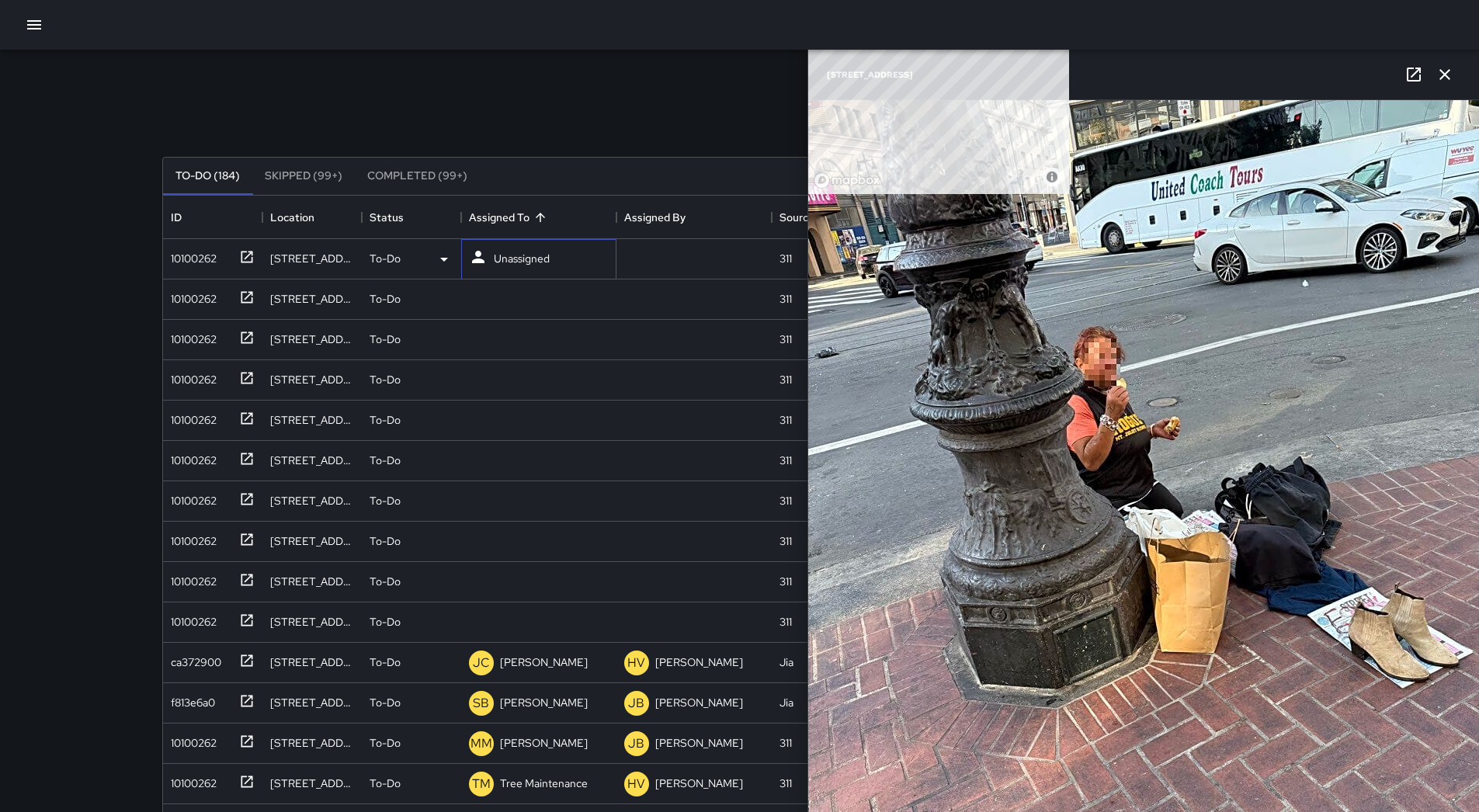
click at [528, 255] on p "Unassigned" at bounding box center [521, 259] width 56 height 15
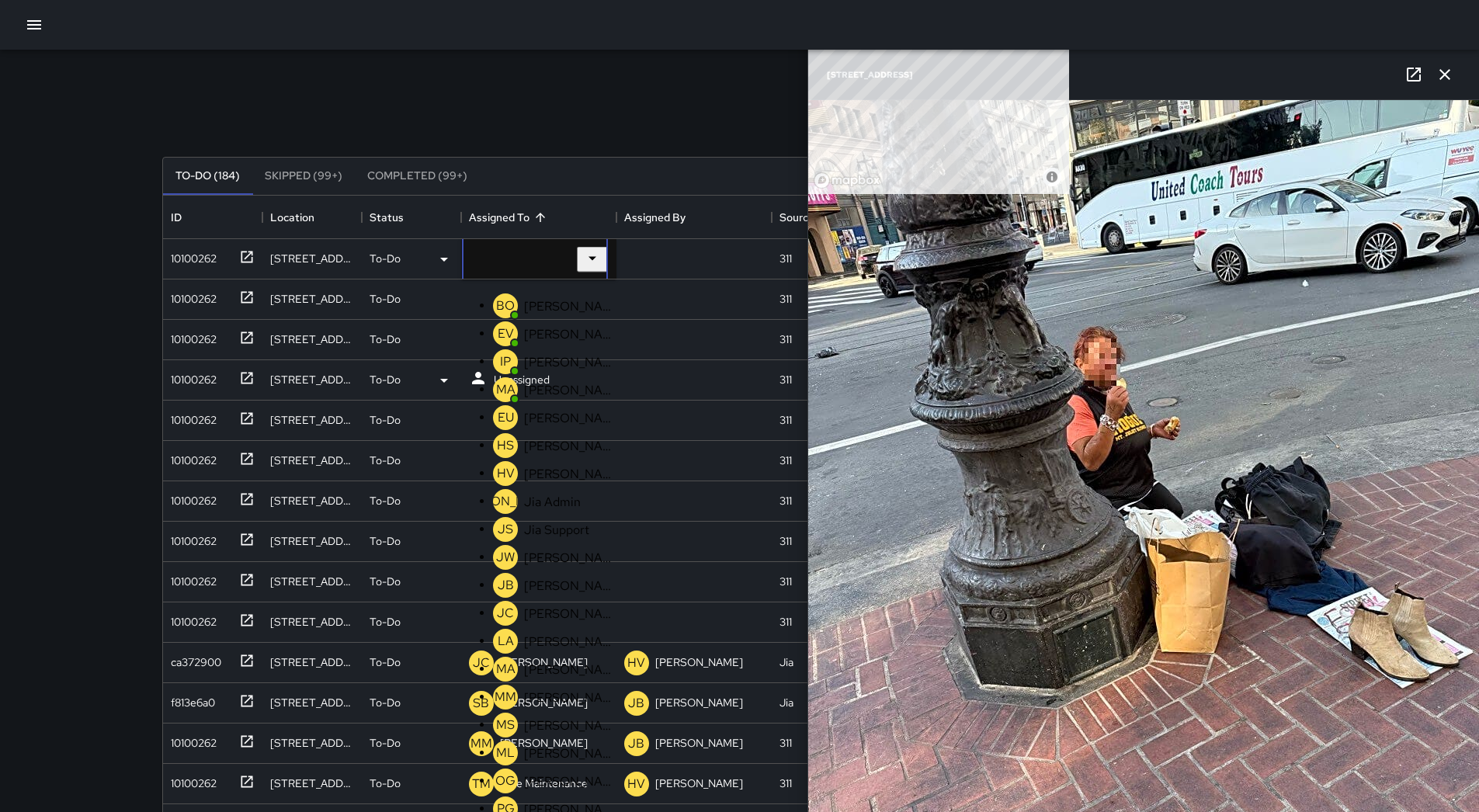
drag, startPoint x: 554, startPoint y: 360, endPoint x: 530, endPoint y: 360, distance: 24.0
click at [553, 745] on p "[PERSON_NAME]" at bounding box center [570, 753] width 91 height 16
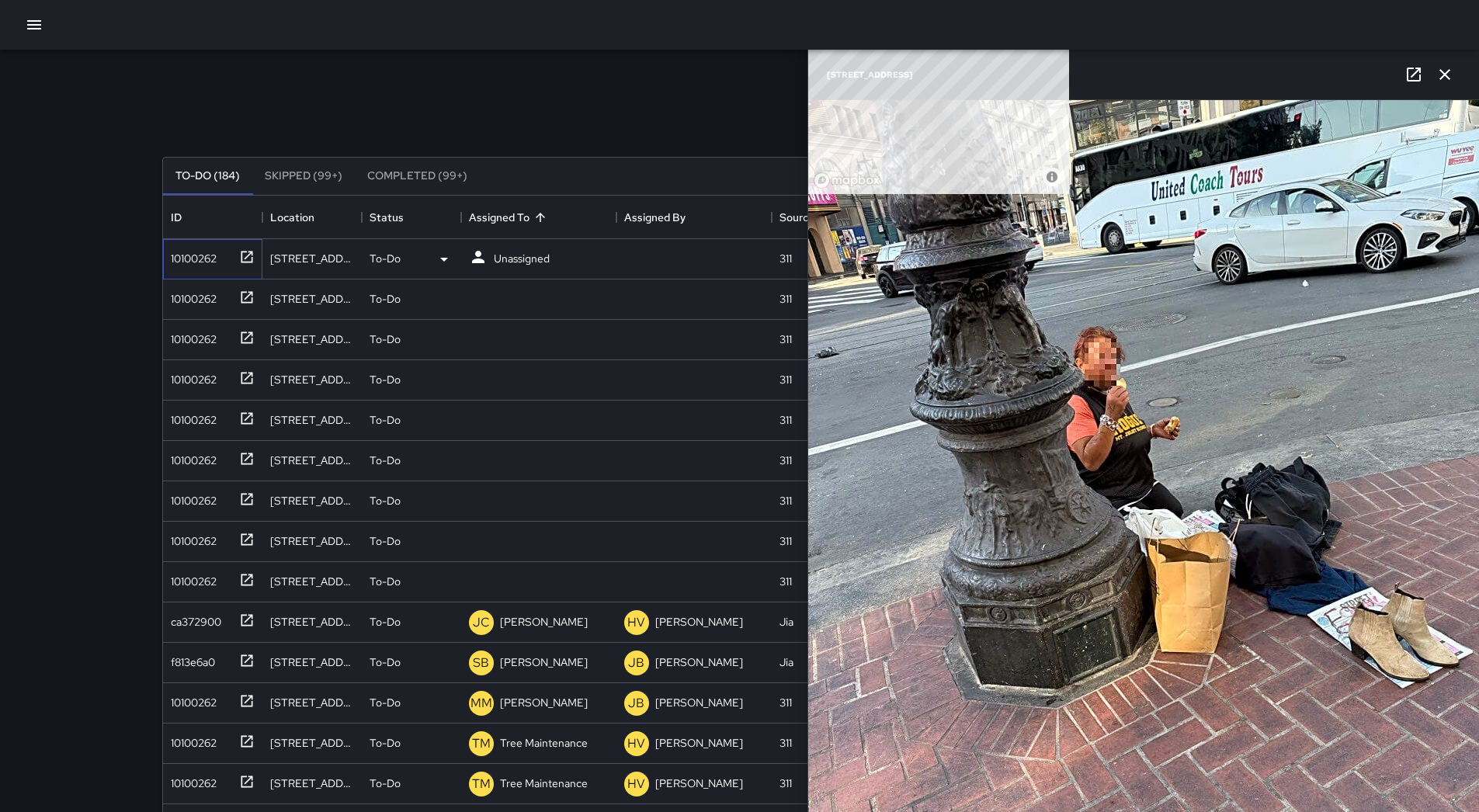
click at [185, 255] on div "10100262" at bounding box center [190, 255] width 52 height 22
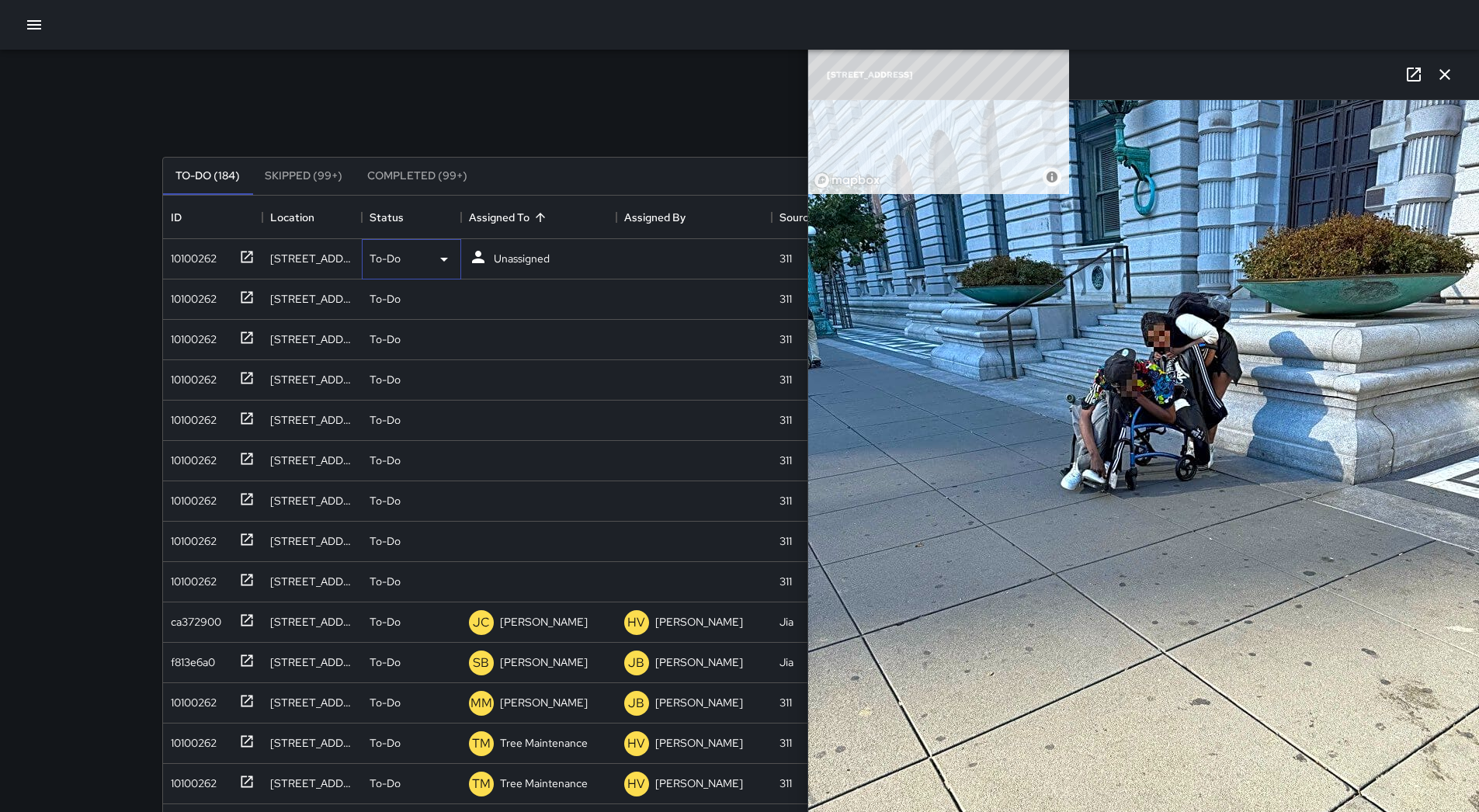
click at [434, 261] on icon at bounding box center [444, 260] width 19 height 19
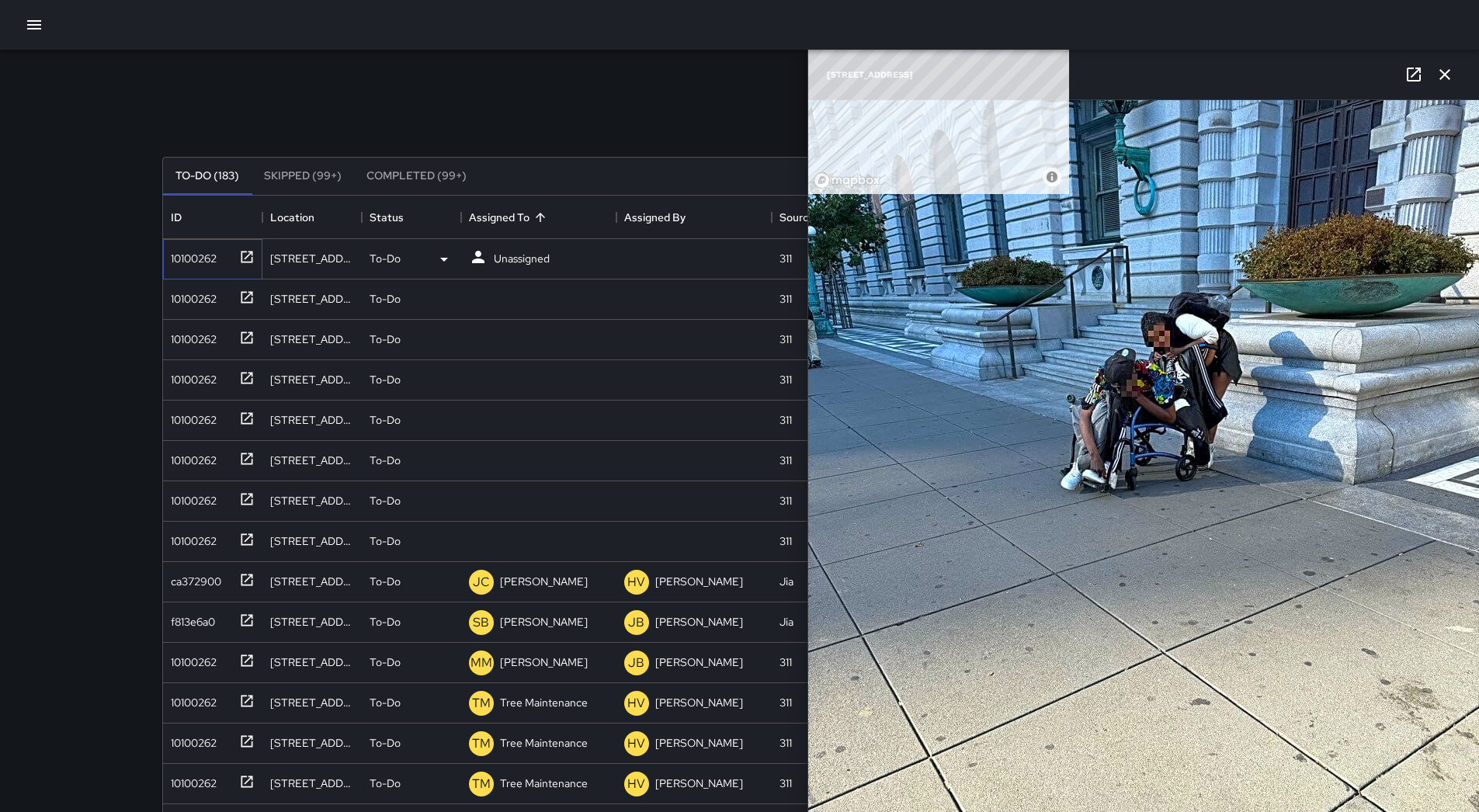
click at [223, 246] on div "10100262" at bounding box center [209, 255] width 90 height 26
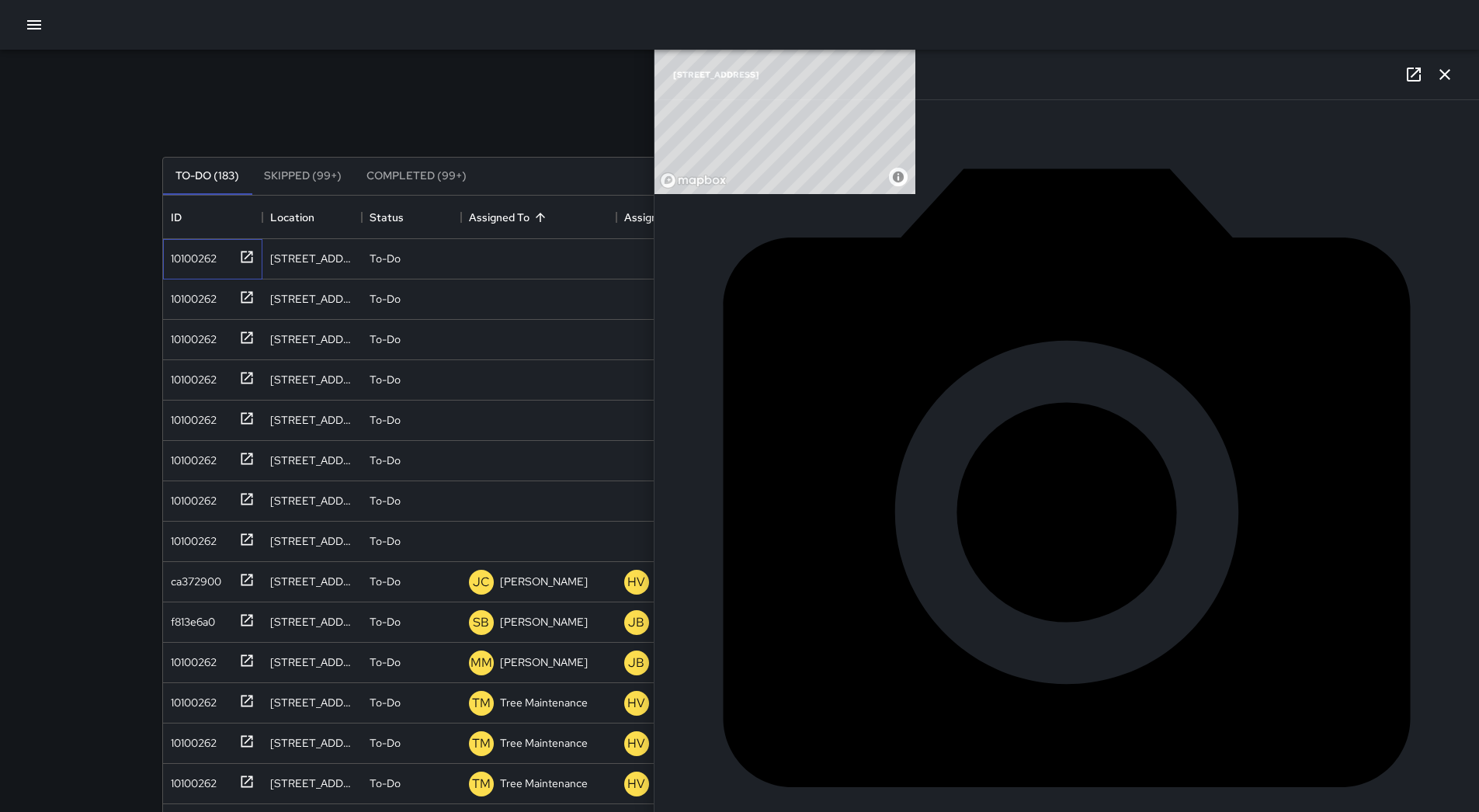
scroll to position [621, 0]
click at [426, 262] on div "To-Do" at bounding box center [411, 260] width 83 height 19
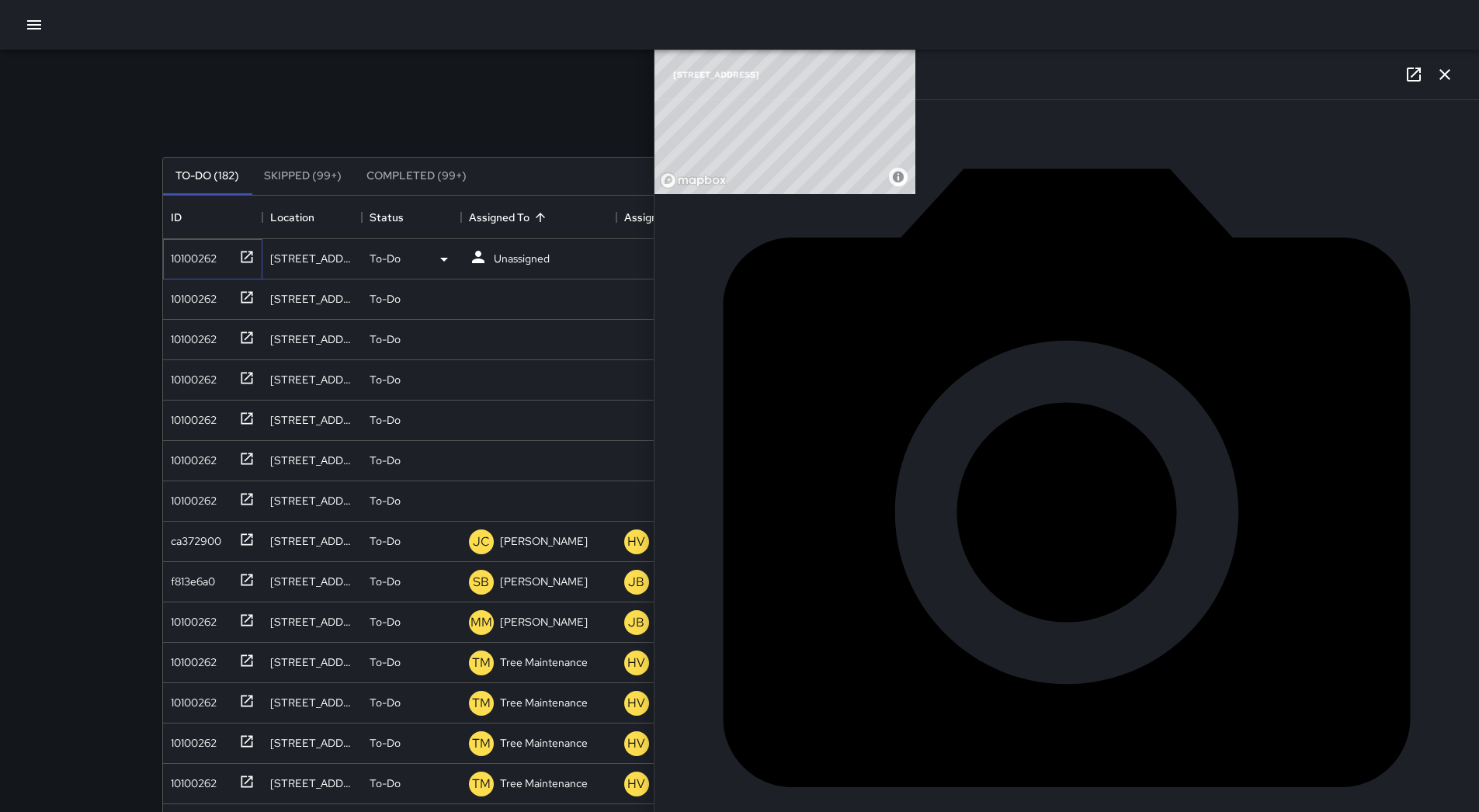
click at [195, 243] on div "10100262" at bounding box center [209, 255] width 90 height 26
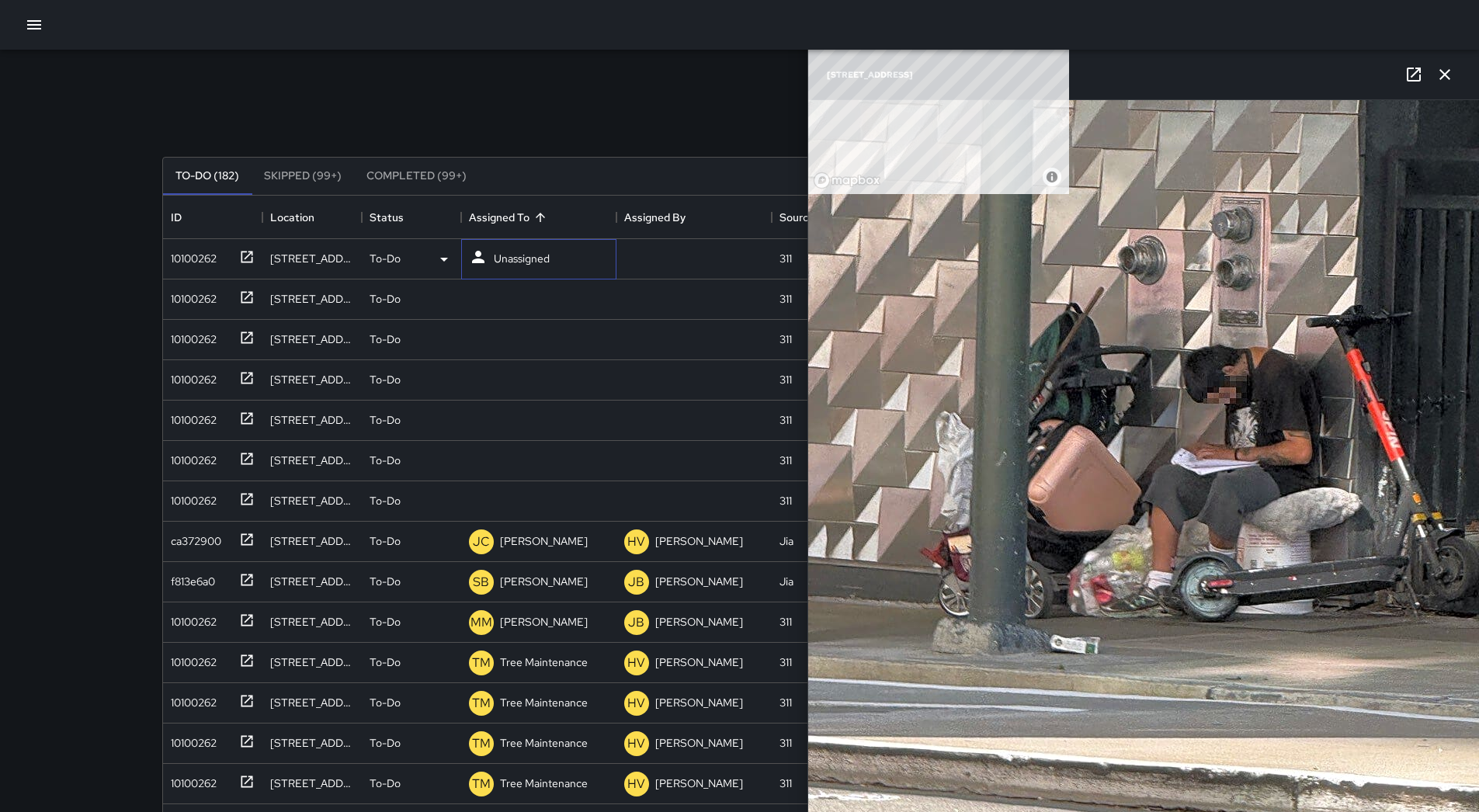
click at [542, 255] on p "Unassigned" at bounding box center [521, 259] width 56 height 15
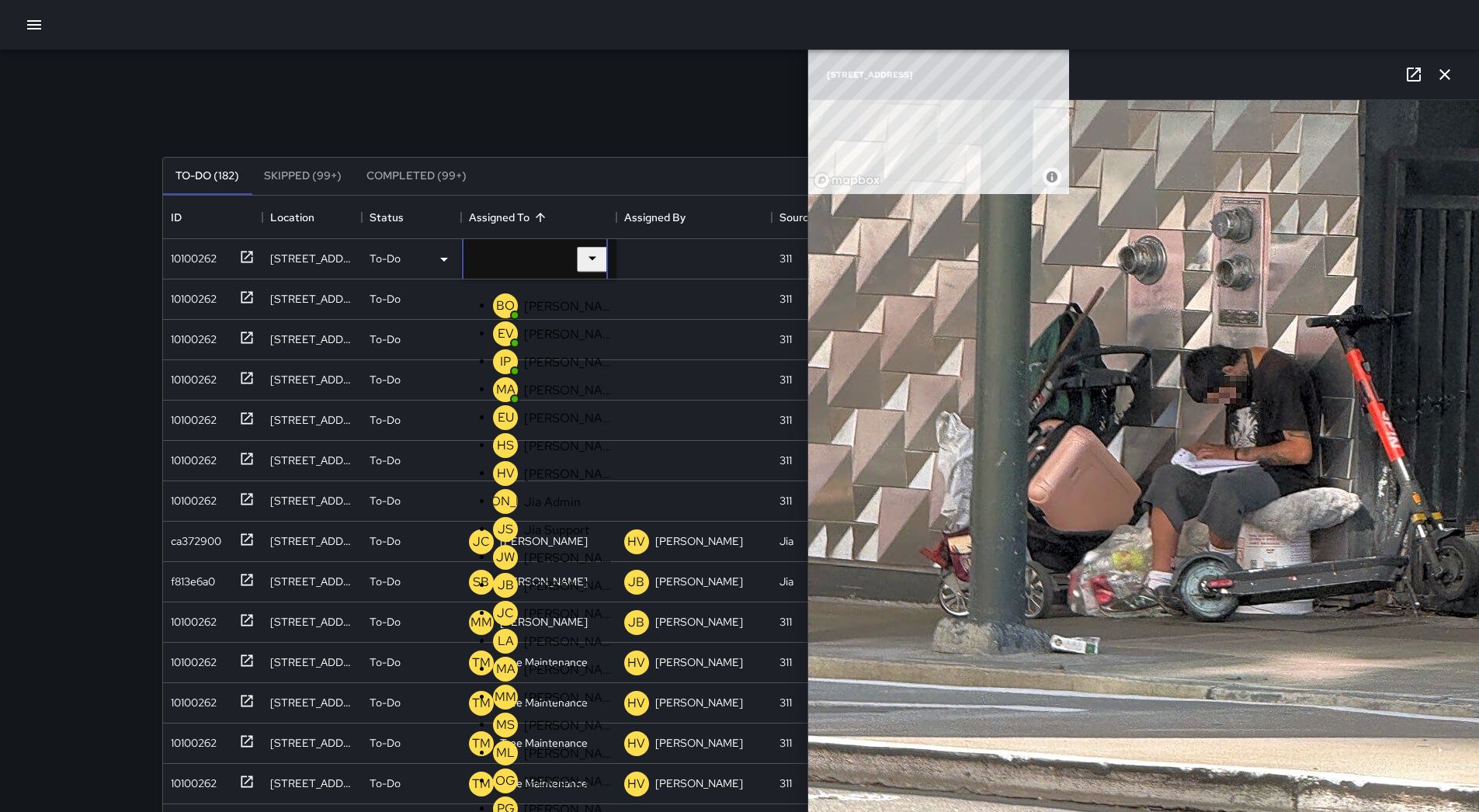
scroll to position [495, 0]
click at [528, 745] on p "[PERSON_NAME]" at bounding box center [570, 753] width 91 height 16
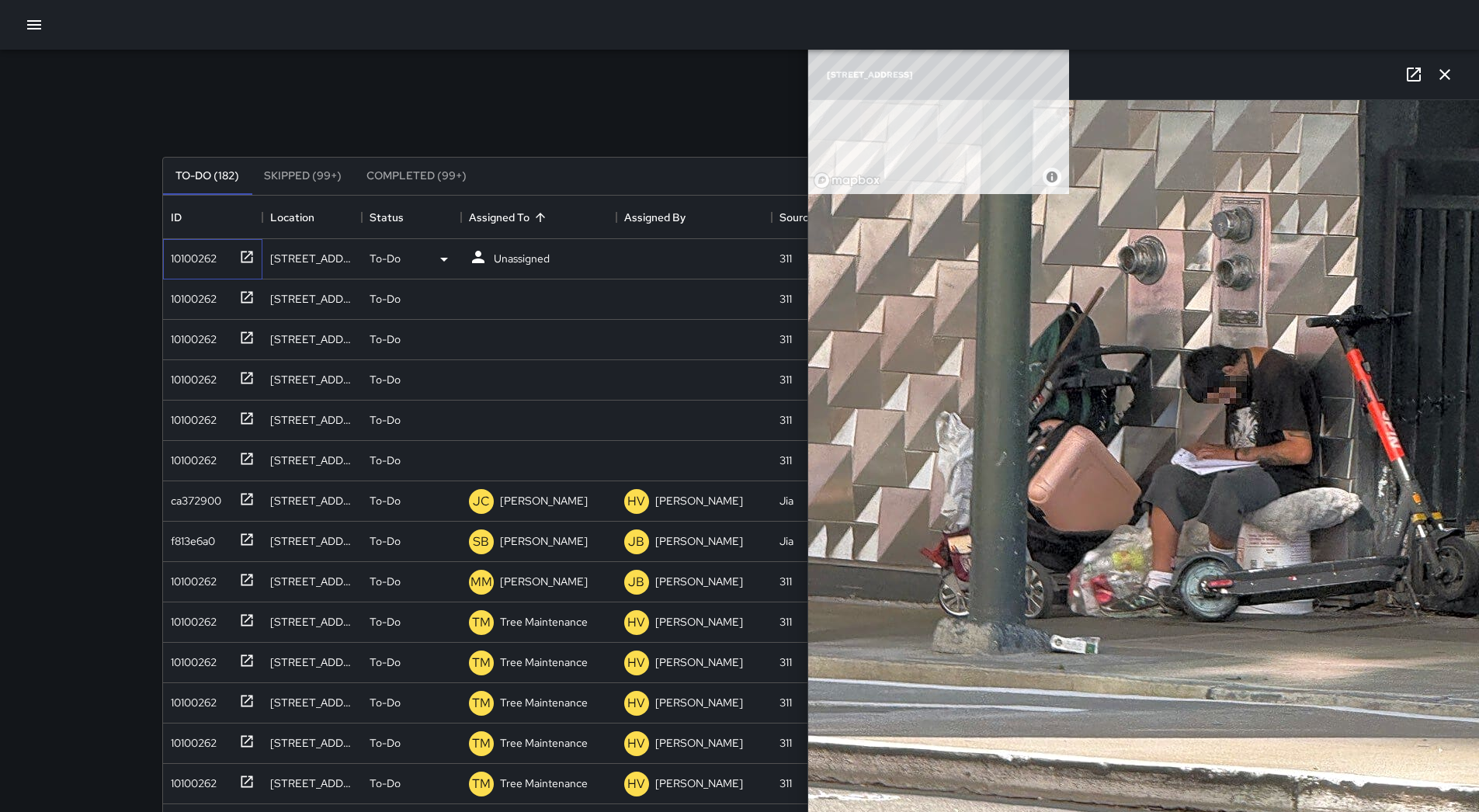
click at [196, 261] on div "10100262" at bounding box center [190, 255] width 52 height 22
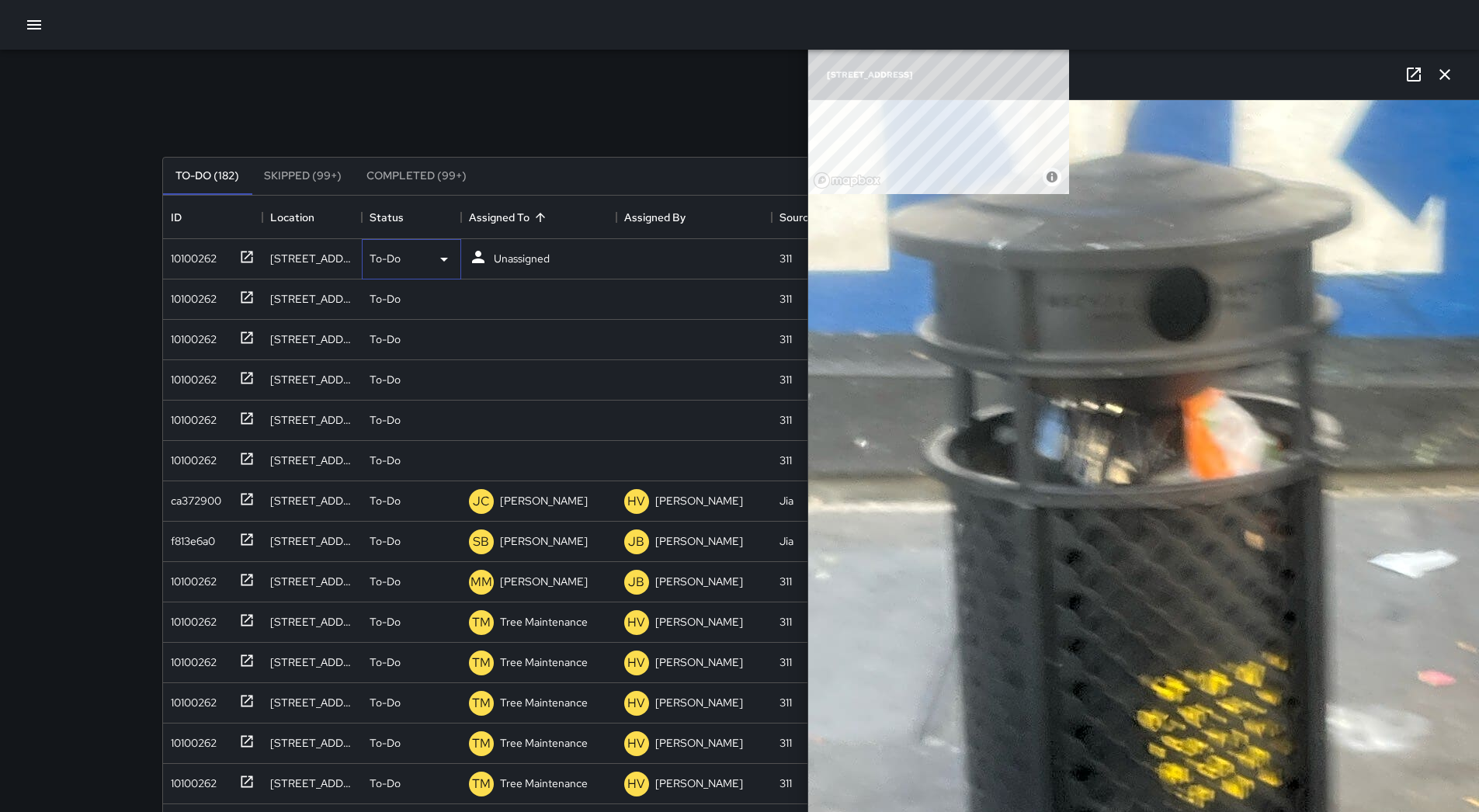
click at [435, 268] on div "To-Do" at bounding box center [412, 259] width 100 height 40
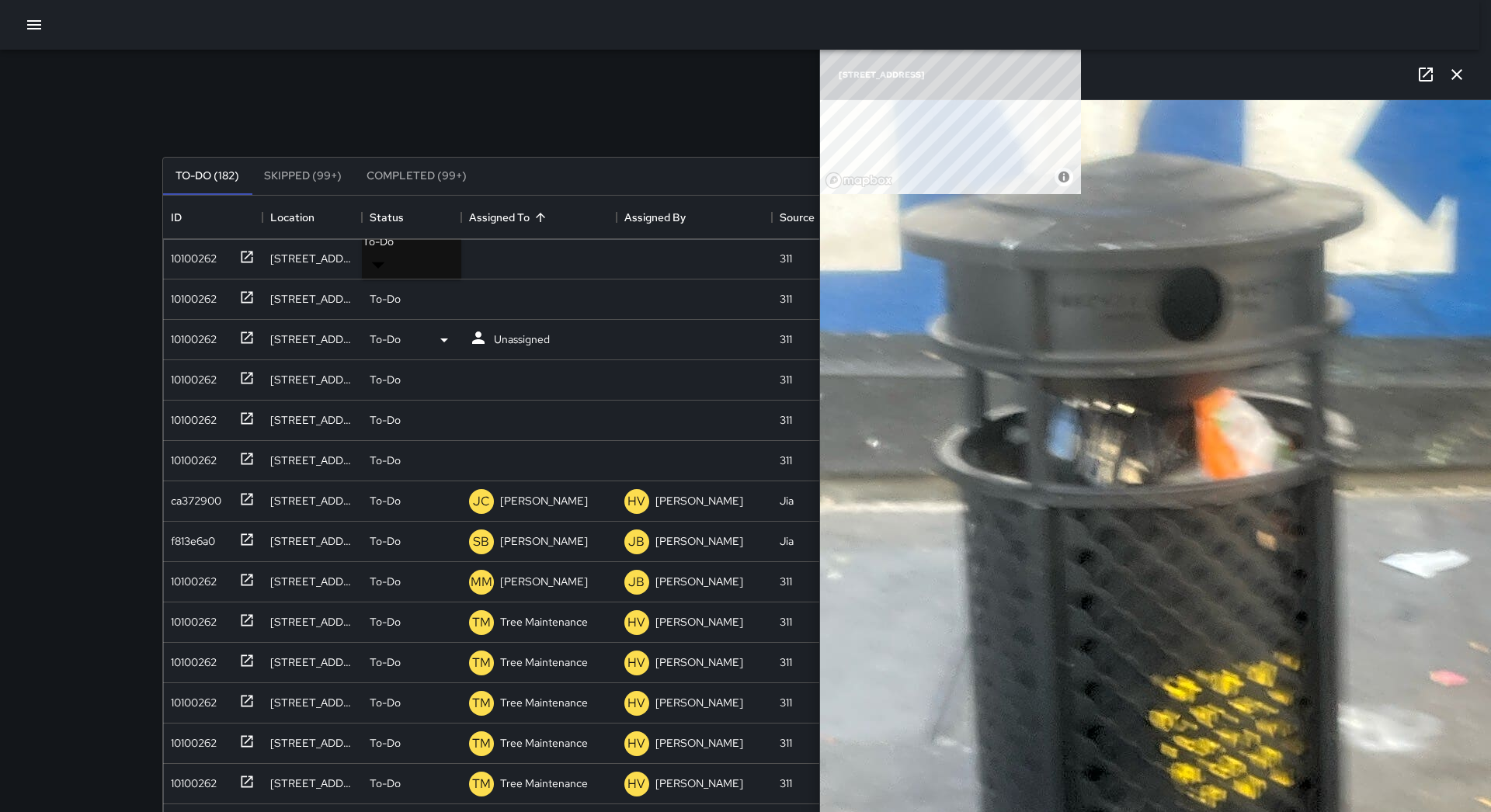
drag, startPoint x: 414, startPoint y: 324, endPoint x: 400, endPoint y: 325, distance: 14.0
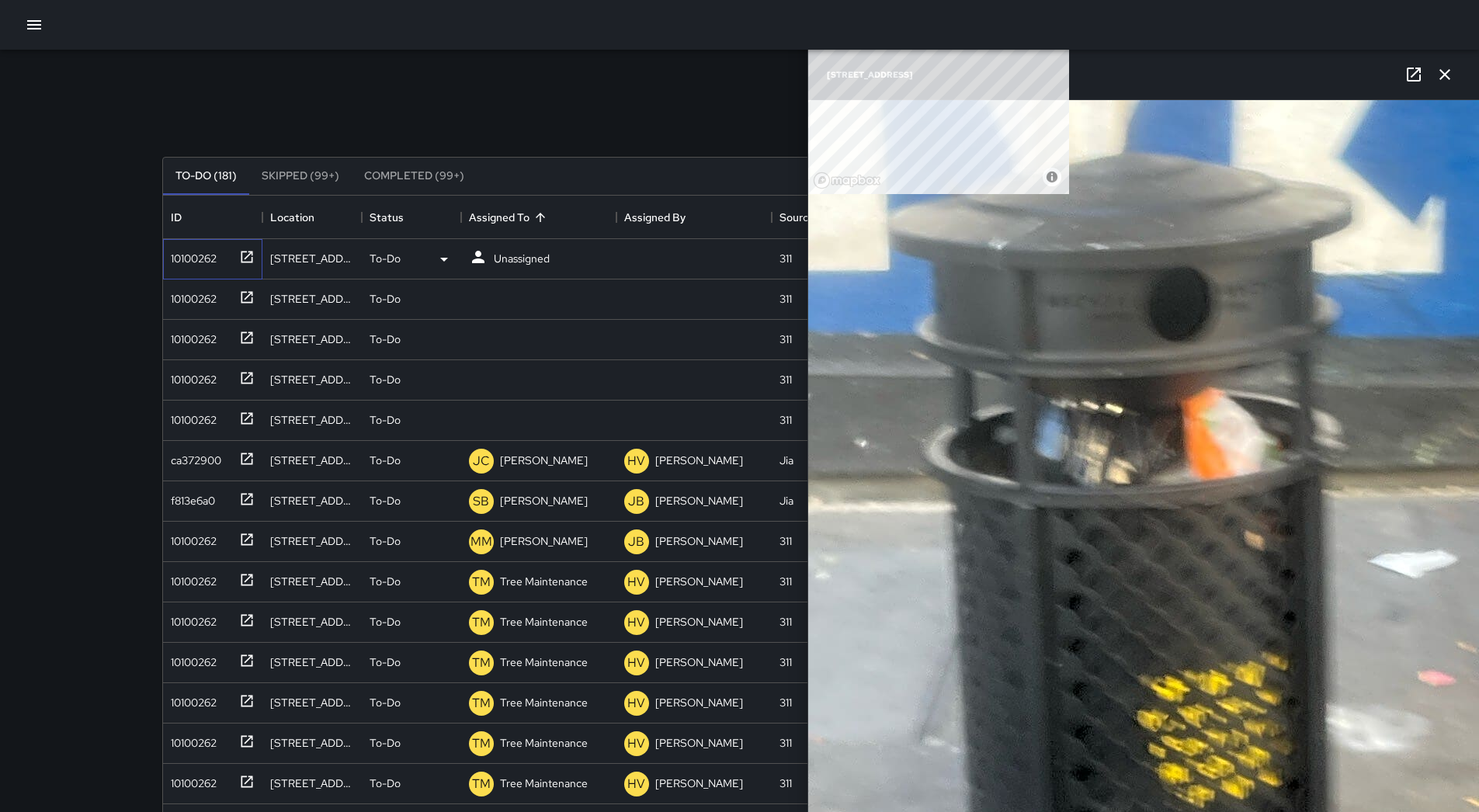
click at [219, 274] on div "10100262" at bounding box center [213, 259] width 100 height 40
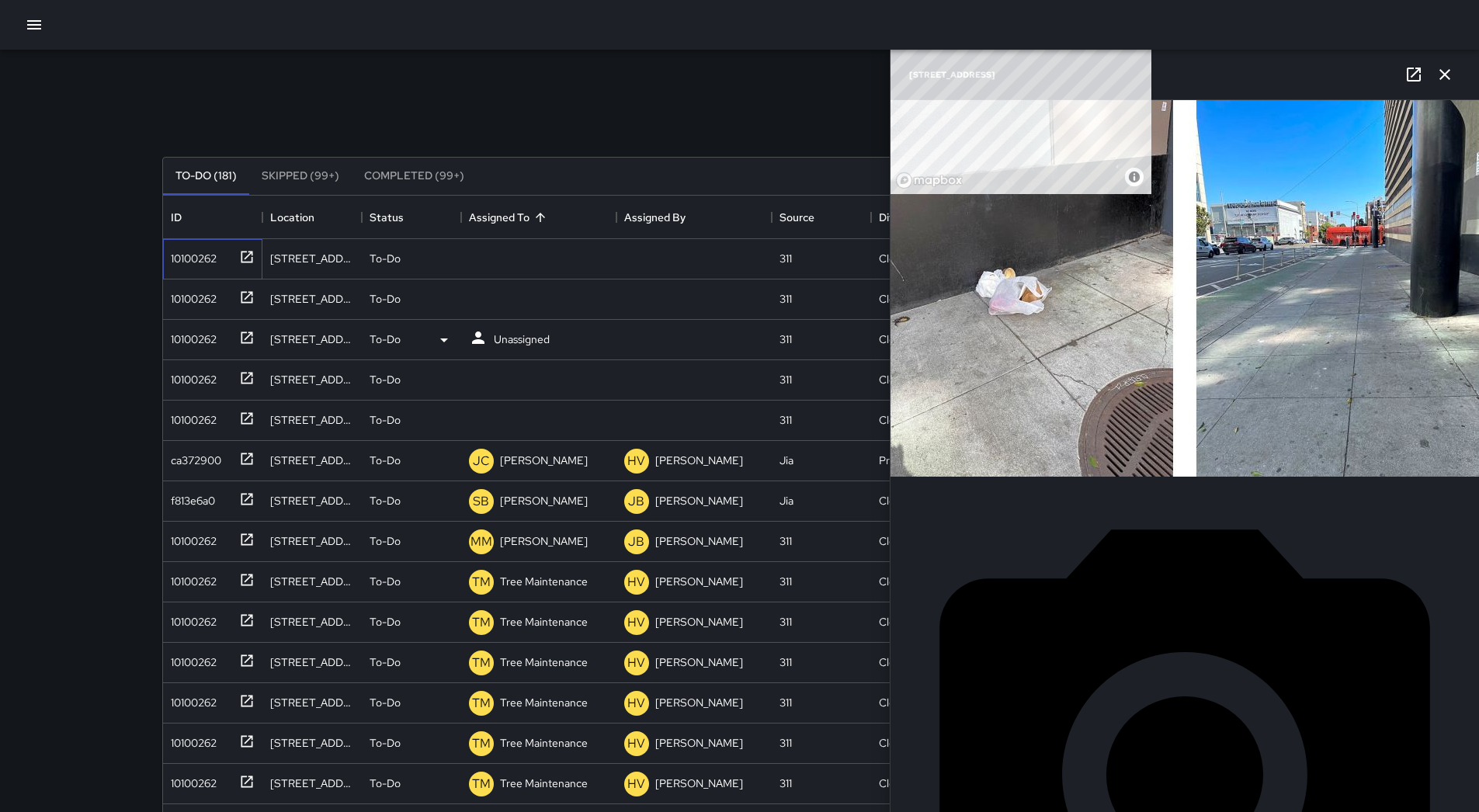
scroll to position [428, 0]
click at [178, 291] on div "10100262" at bounding box center [190, 295] width 52 height 22
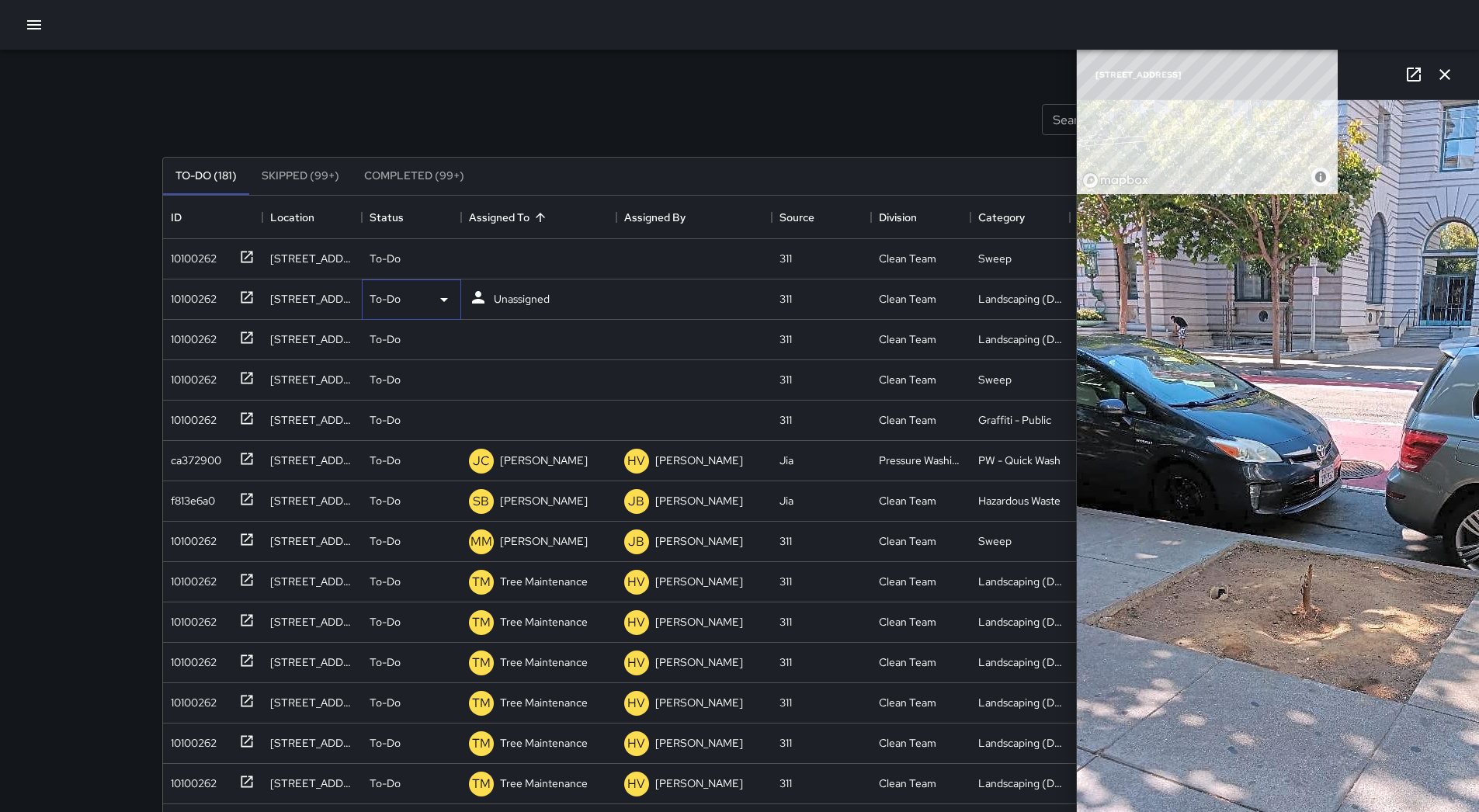
click at [437, 300] on icon at bounding box center [444, 300] width 19 height 19
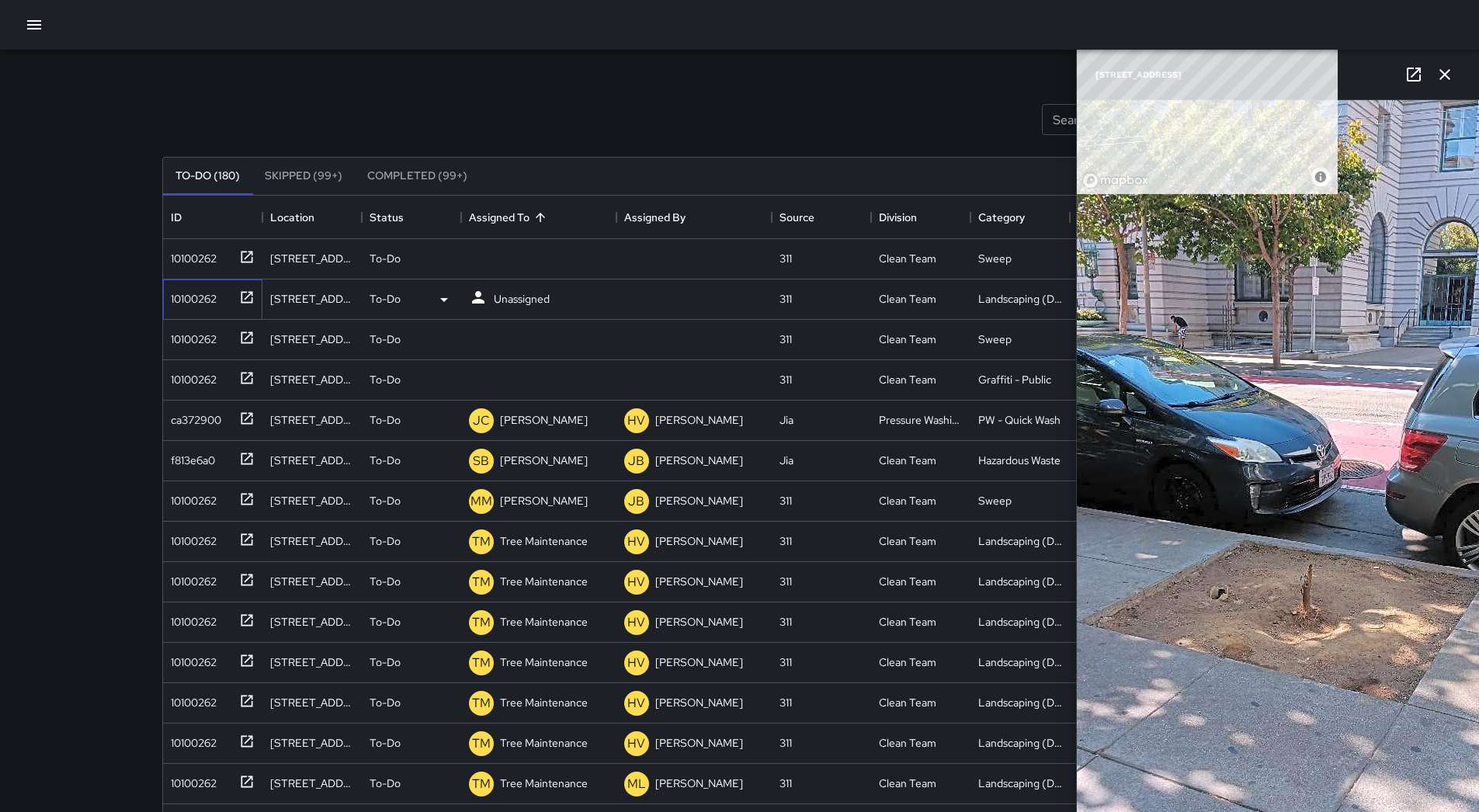
drag, startPoint x: 199, startPoint y: 305, endPoint x: 217, endPoint y: 304, distance: 18.0
click at [202, 305] on div "10100262" at bounding box center [190, 295] width 52 height 22
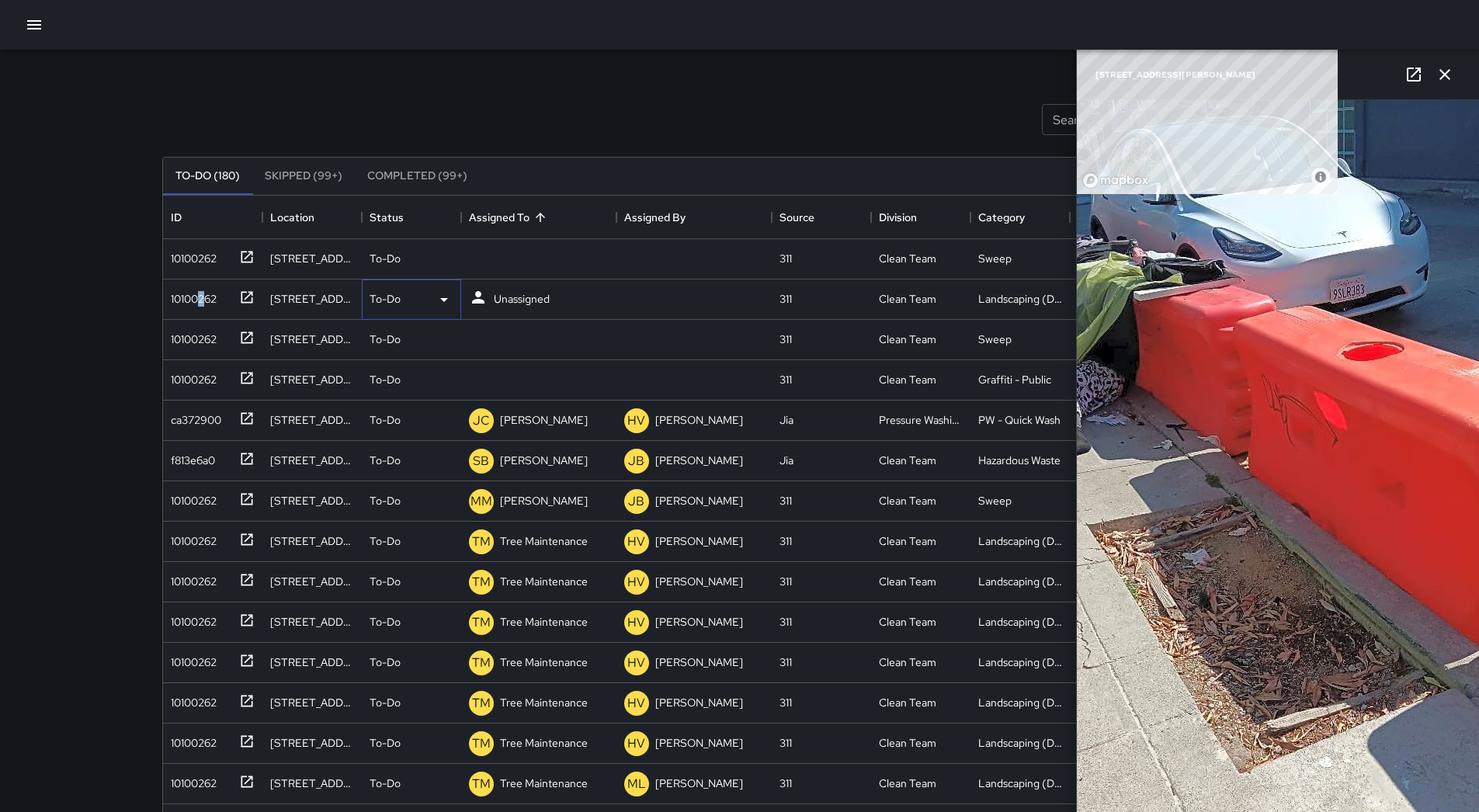
click at [448, 298] on icon at bounding box center [444, 300] width 19 height 19
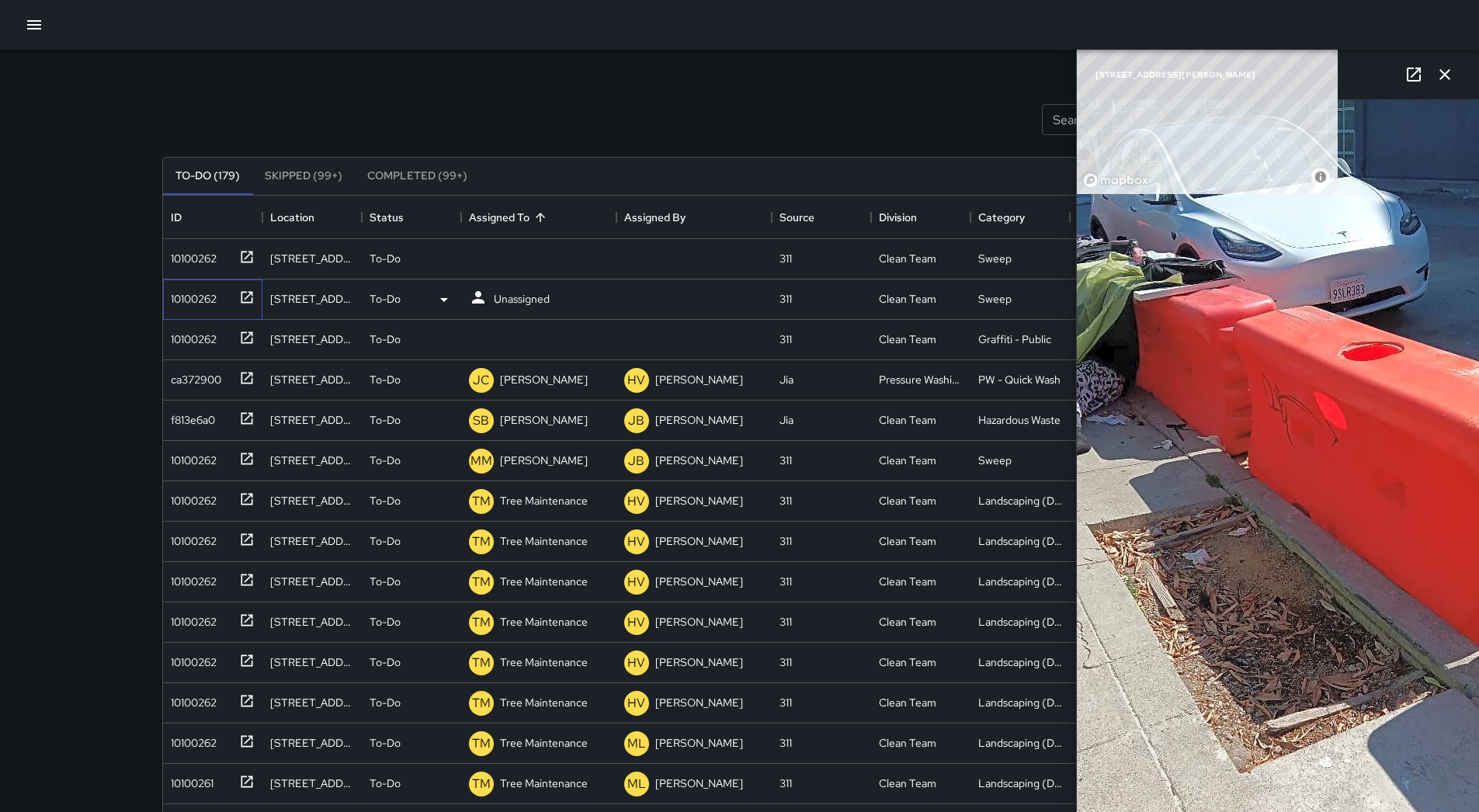
click at [201, 293] on div "10100262" at bounding box center [190, 295] width 52 height 22
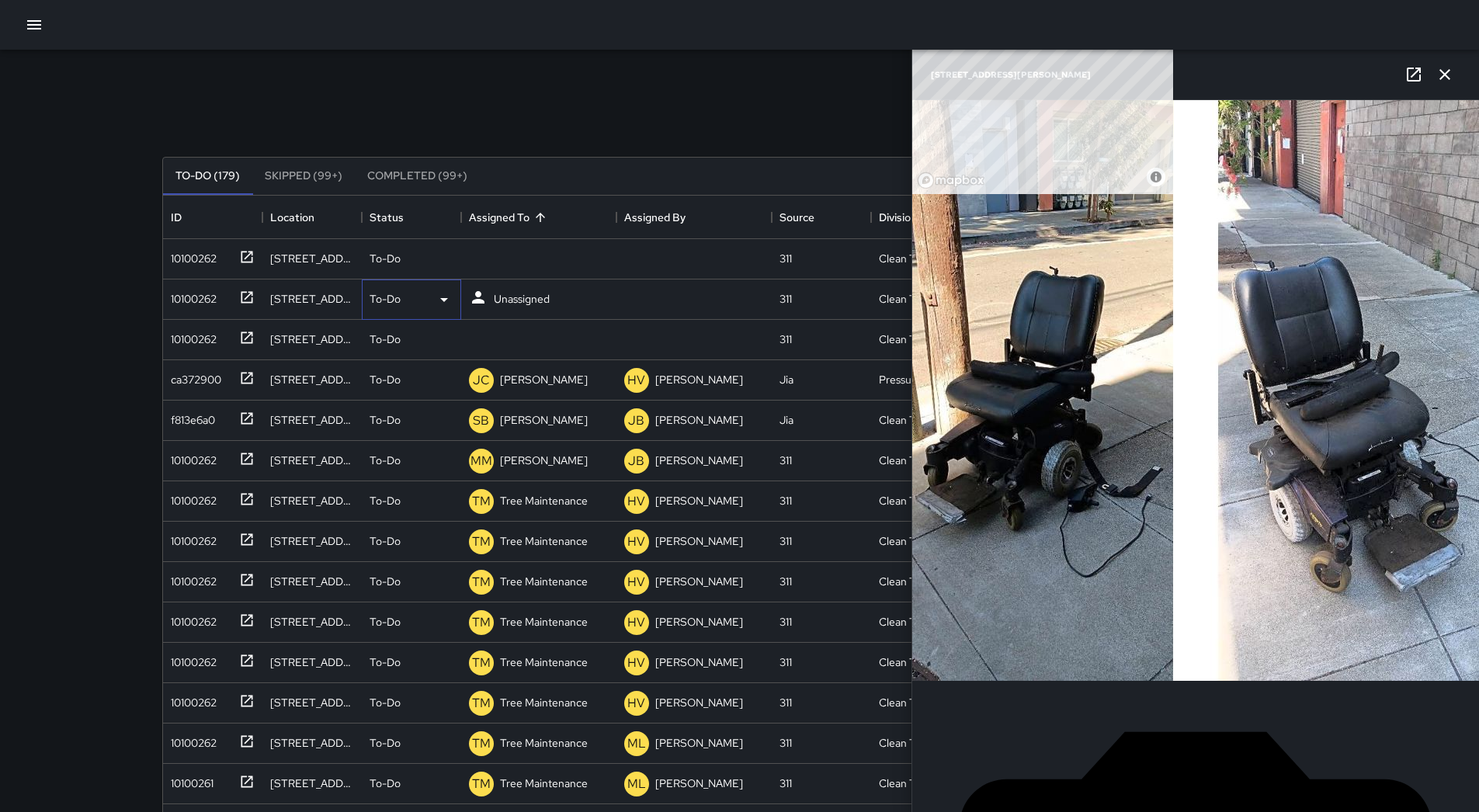
click at [437, 302] on icon at bounding box center [444, 300] width 19 height 19
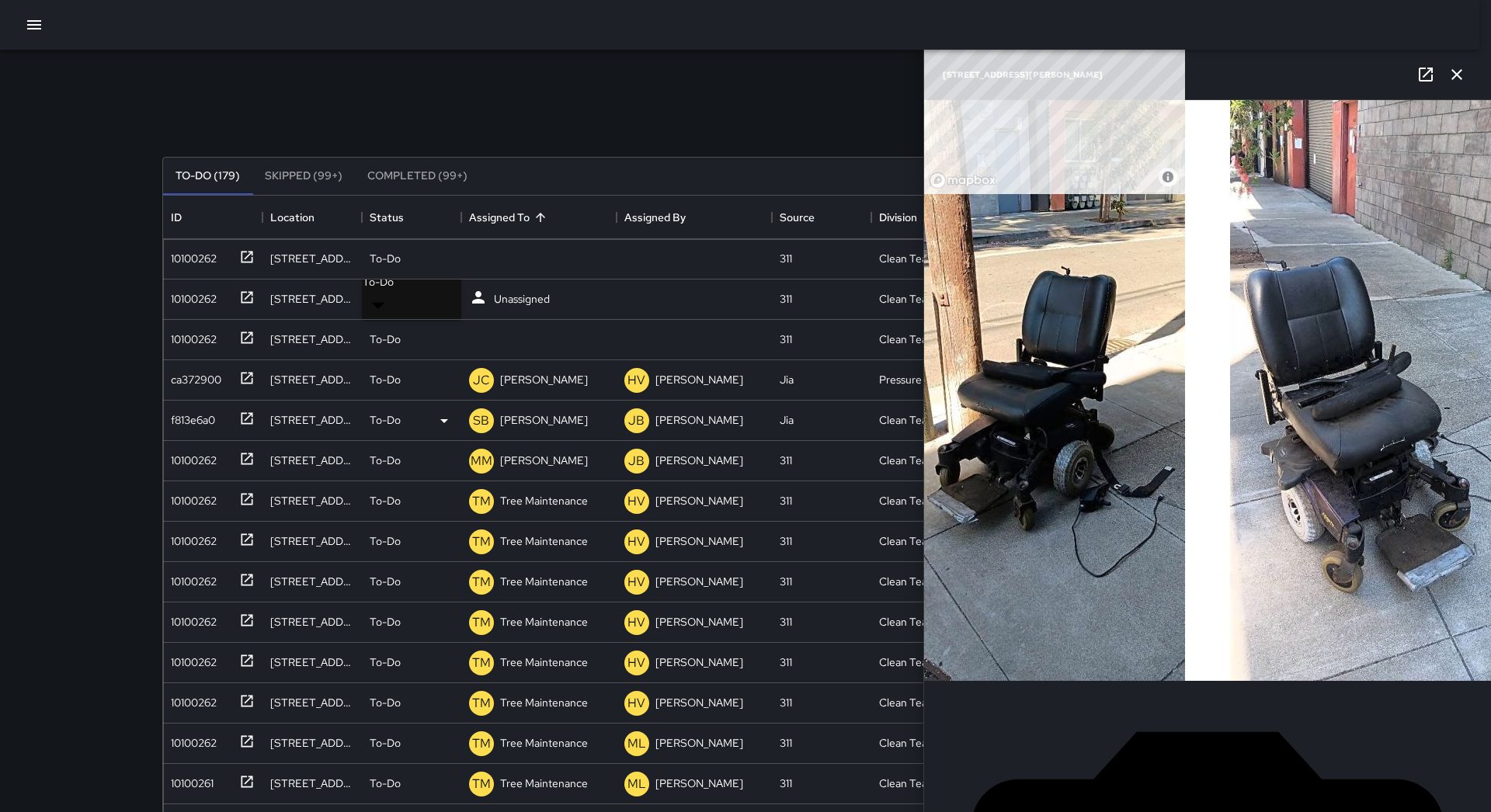
drag, startPoint x: 426, startPoint y: 366, endPoint x: 367, endPoint y: 368, distance: 59.0
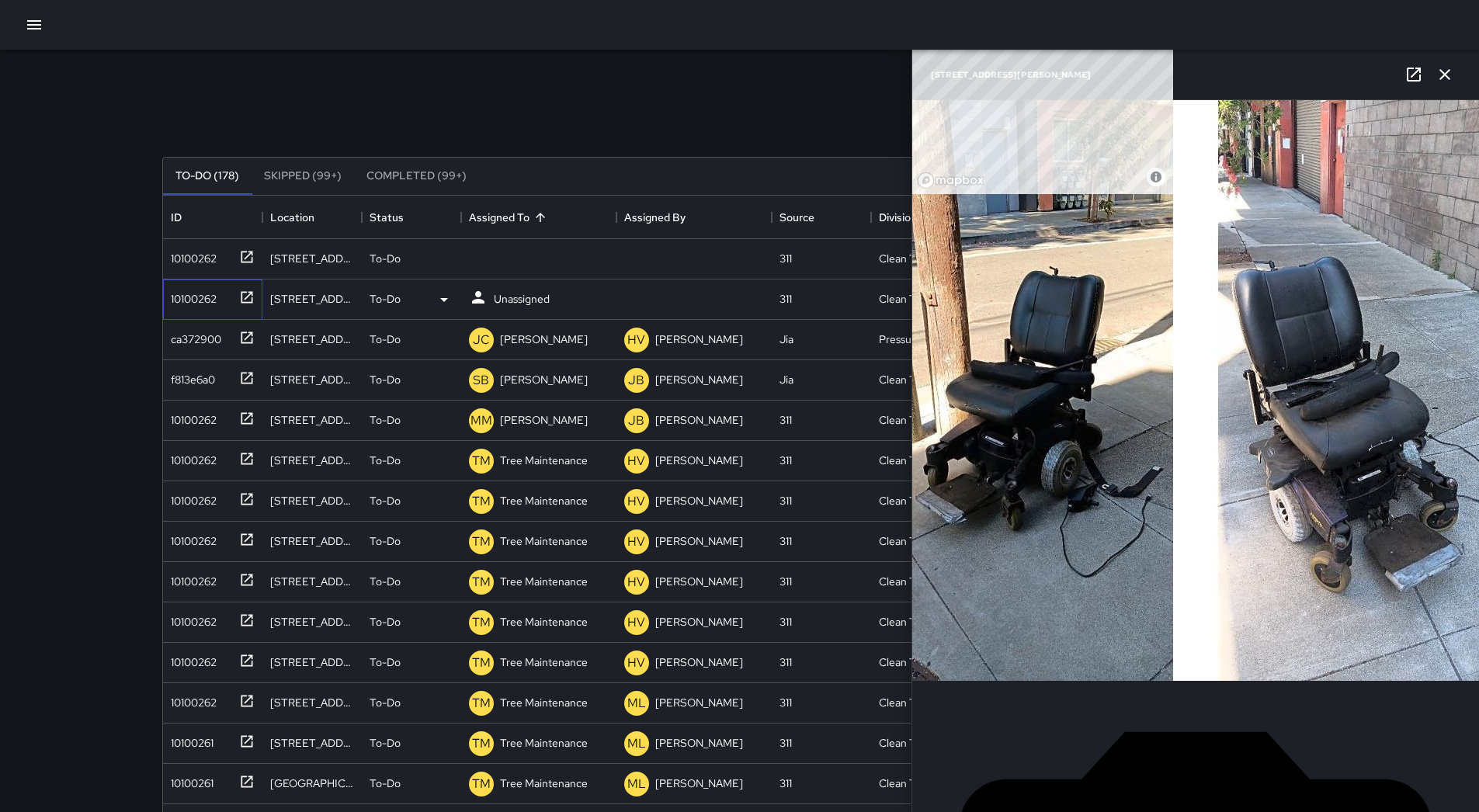
click at [215, 306] on div "10100262" at bounding box center [190, 295] width 52 height 22
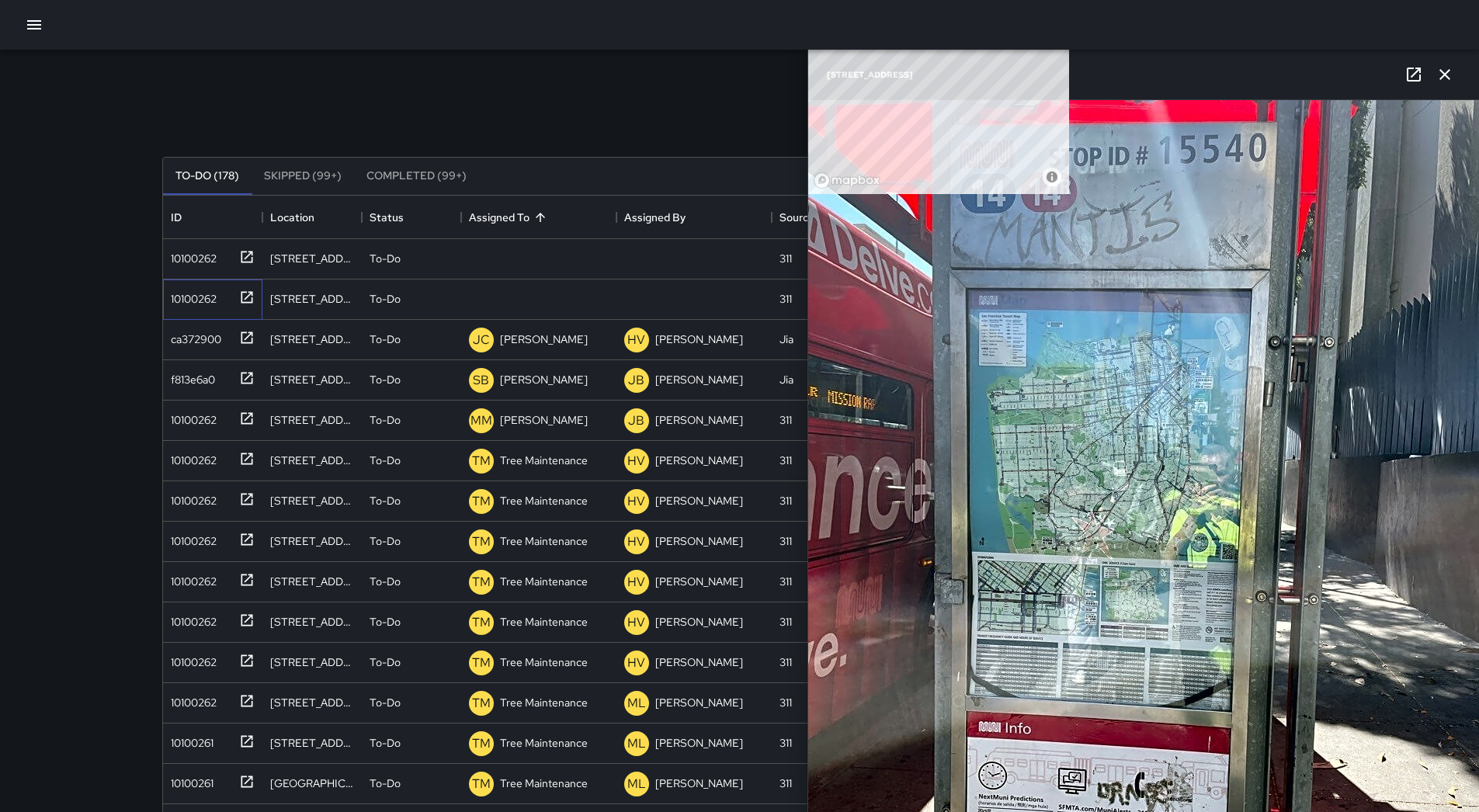
scroll to position [0, 0]
click at [533, 250] on div "Unassigned" at bounding box center [521, 258] width 62 height 22
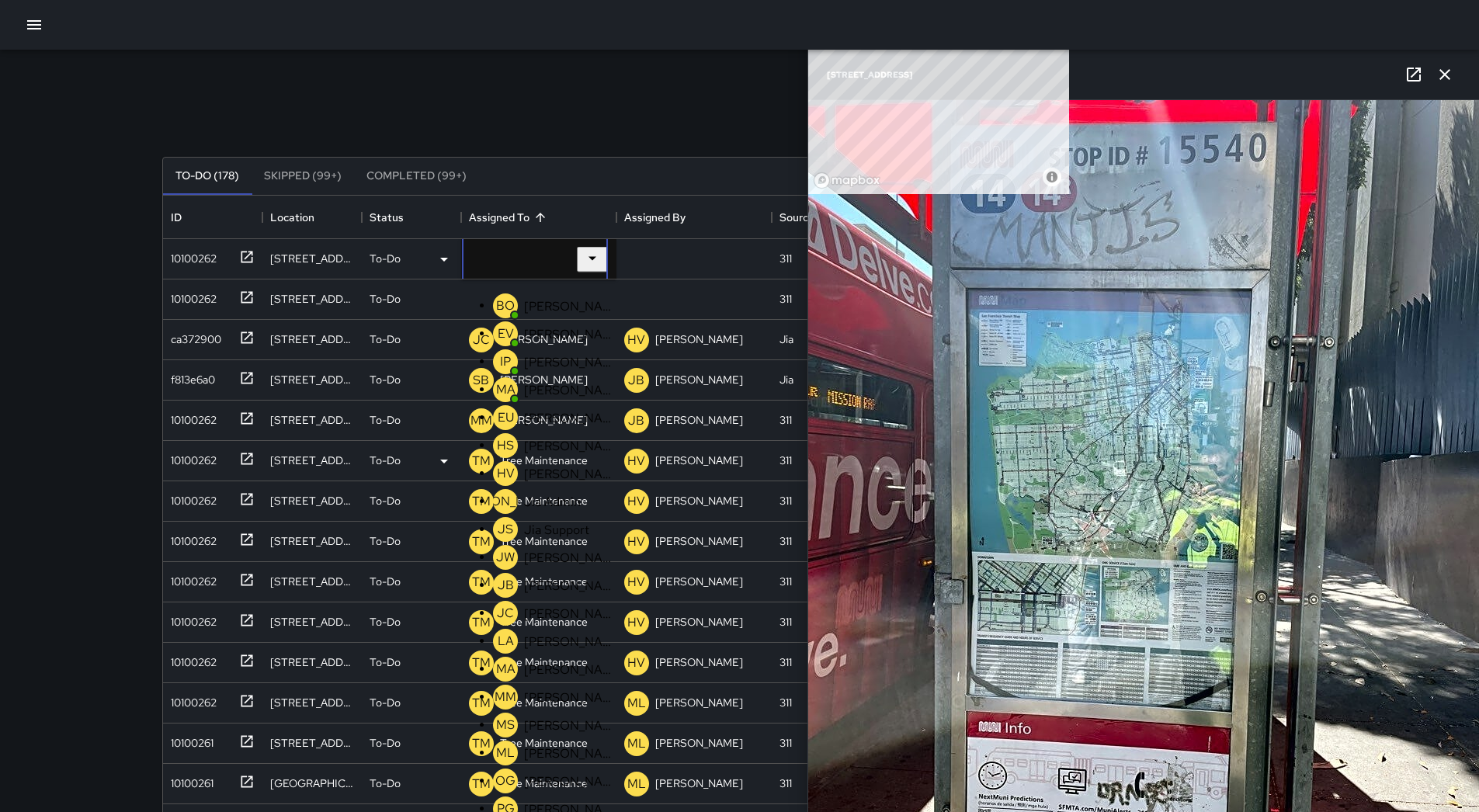
drag, startPoint x: 545, startPoint y: 501, endPoint x: 538, endPoint y: 450, distance: 51.5
click at [545, 482] on p "[PERSON_NAME]" at bounding box center [570, 474] width 91 height 16
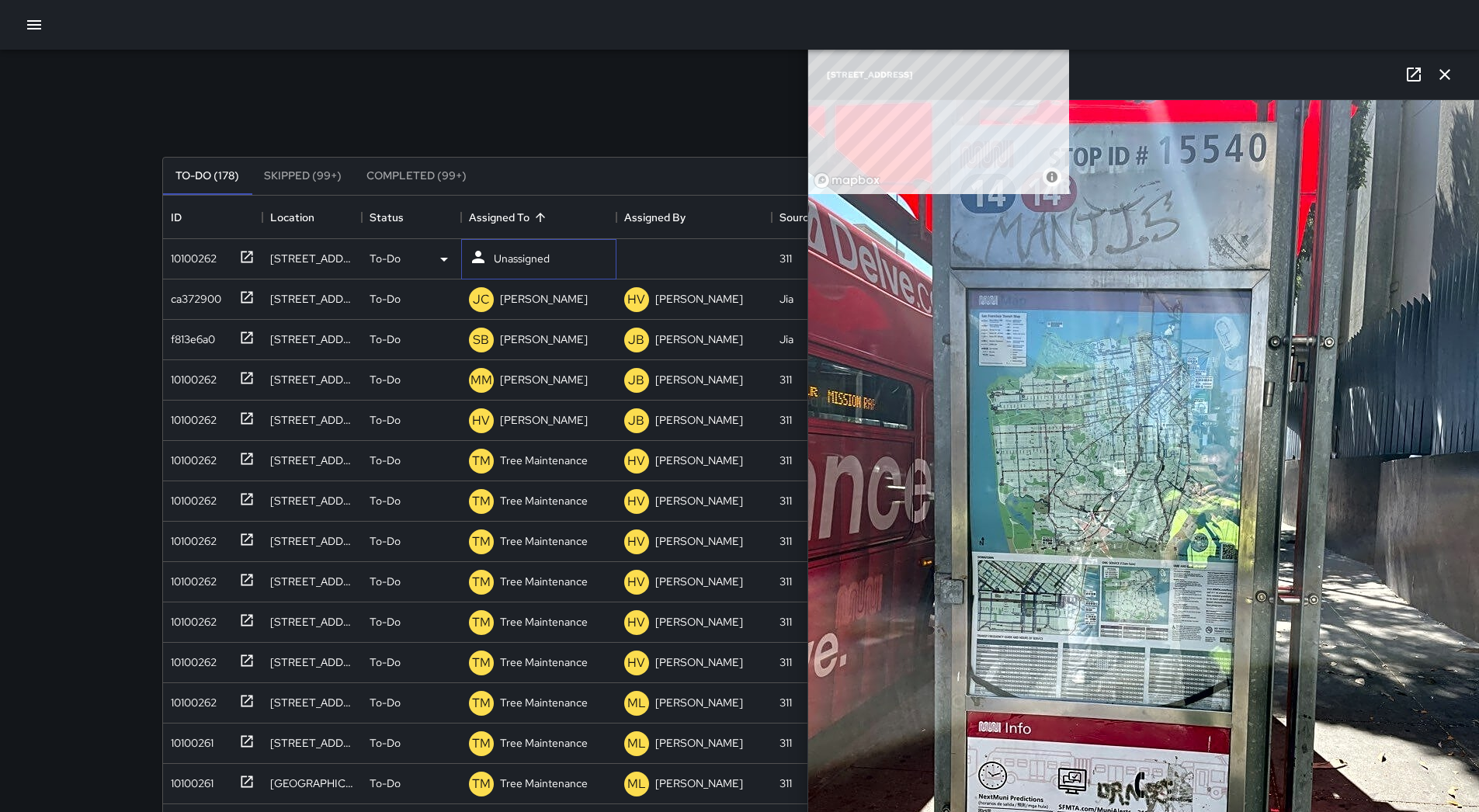
click at [546, 262] on p "Unassigned" at bounding box center [521, 259] width 56 height 15
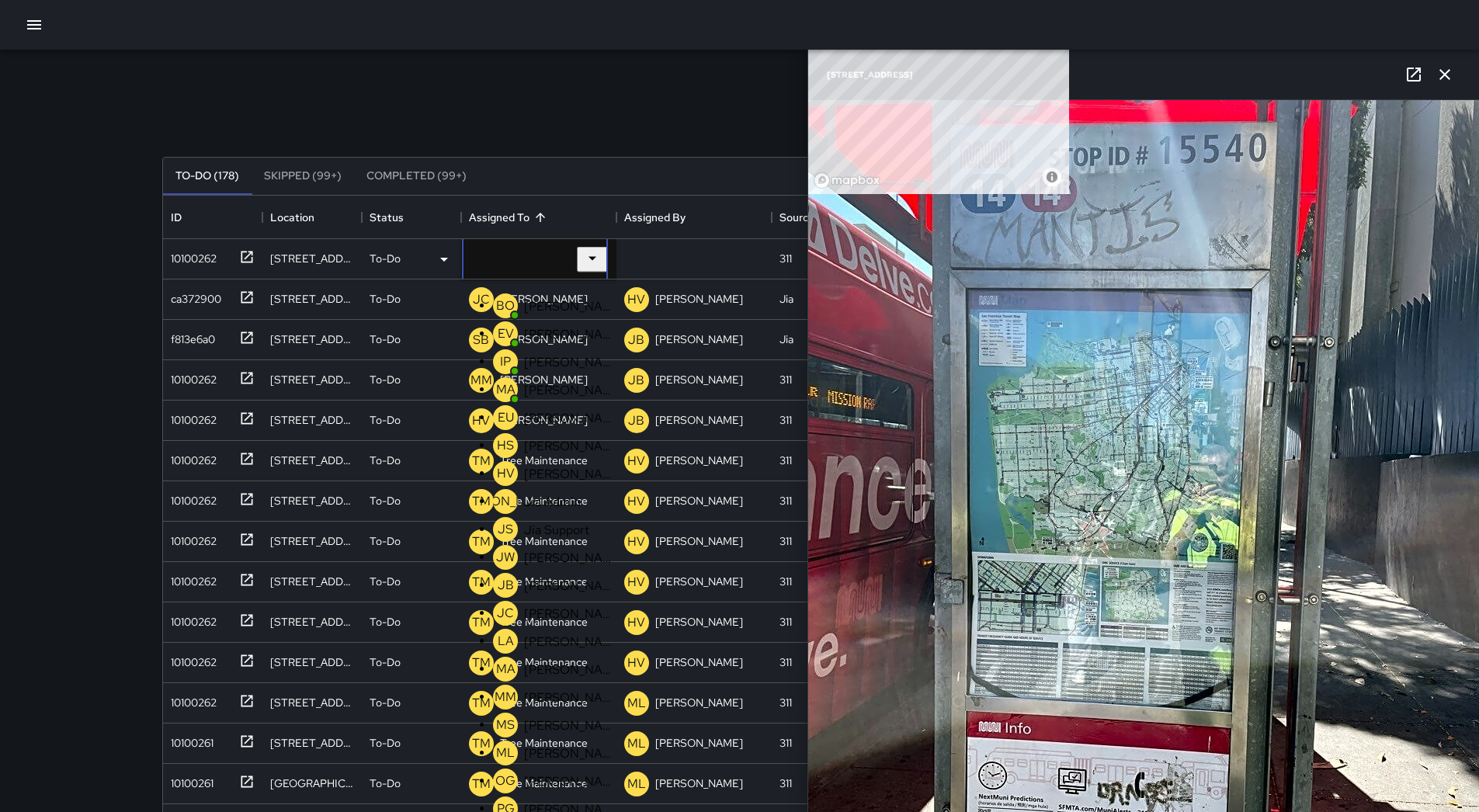
drag, startPoint x: 538, startPoint y: 500, endPoint x: 928, endPoint y: 307, distance: 435.1
click at [538, 482] on p "[PERSON_NAME]" at bounding box center [570, 474] width 91 height 16
